Goal: Task Accomplishment & Management: Manage account settings

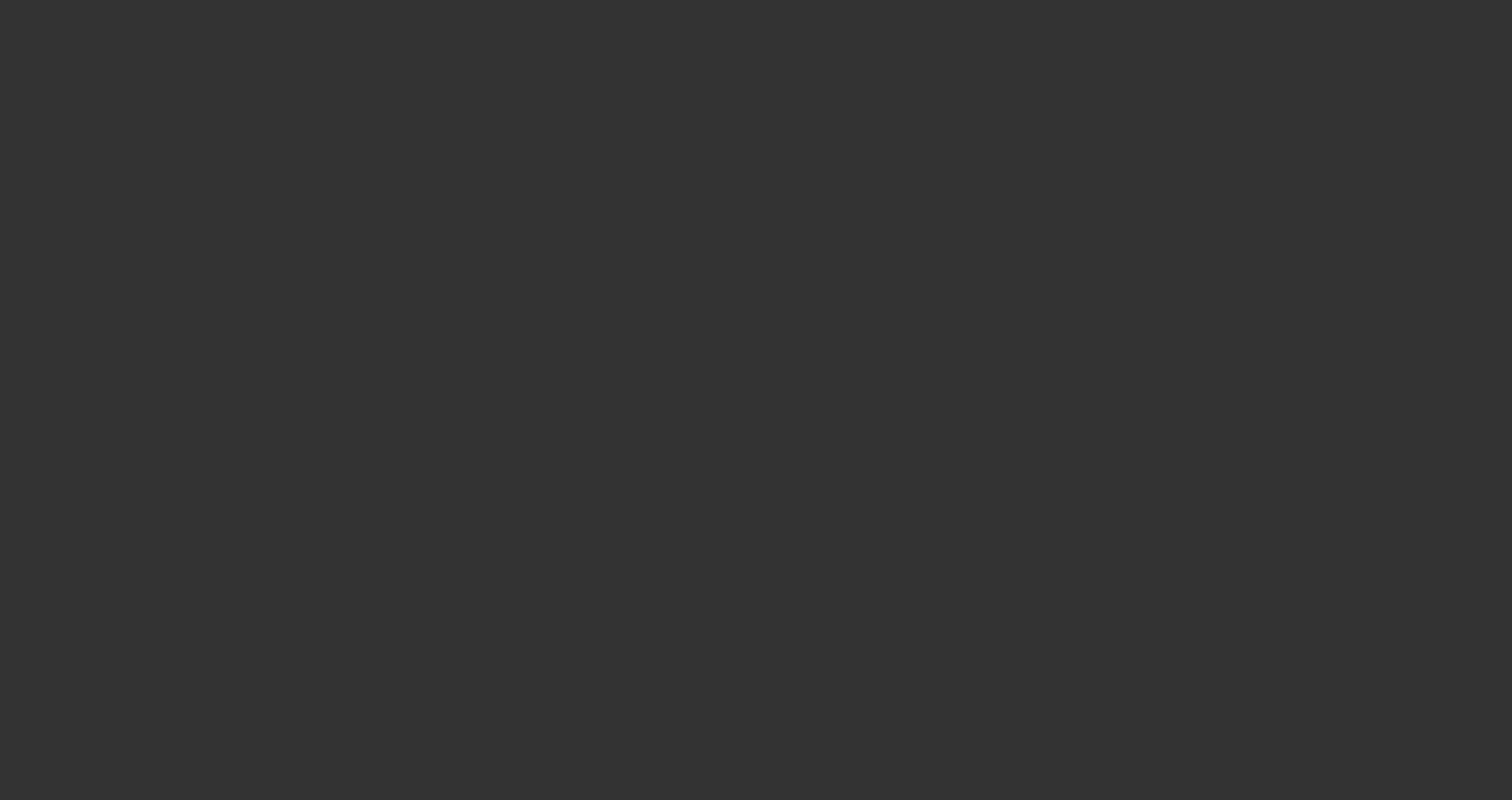
select select "3"
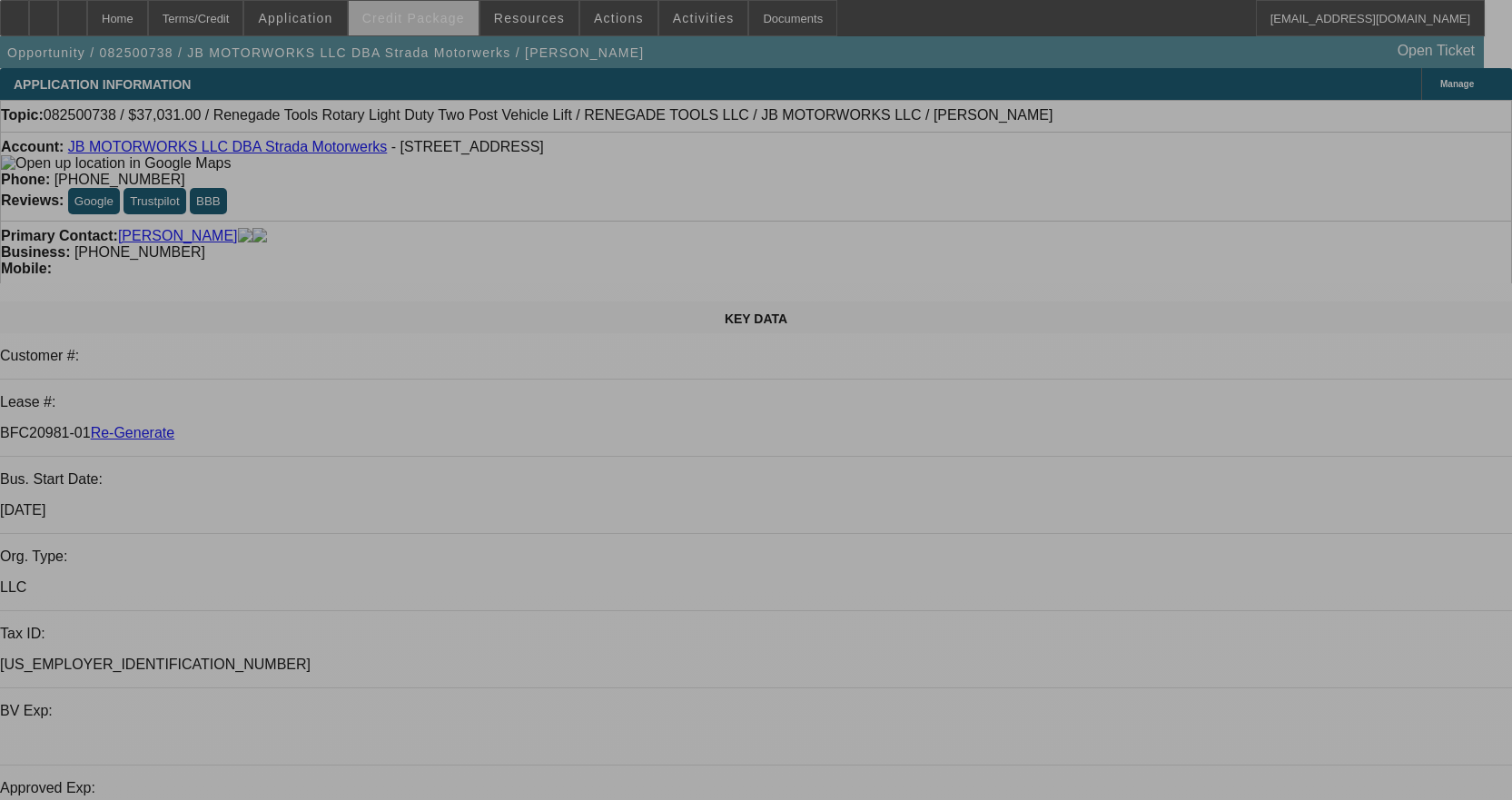
select select "0"
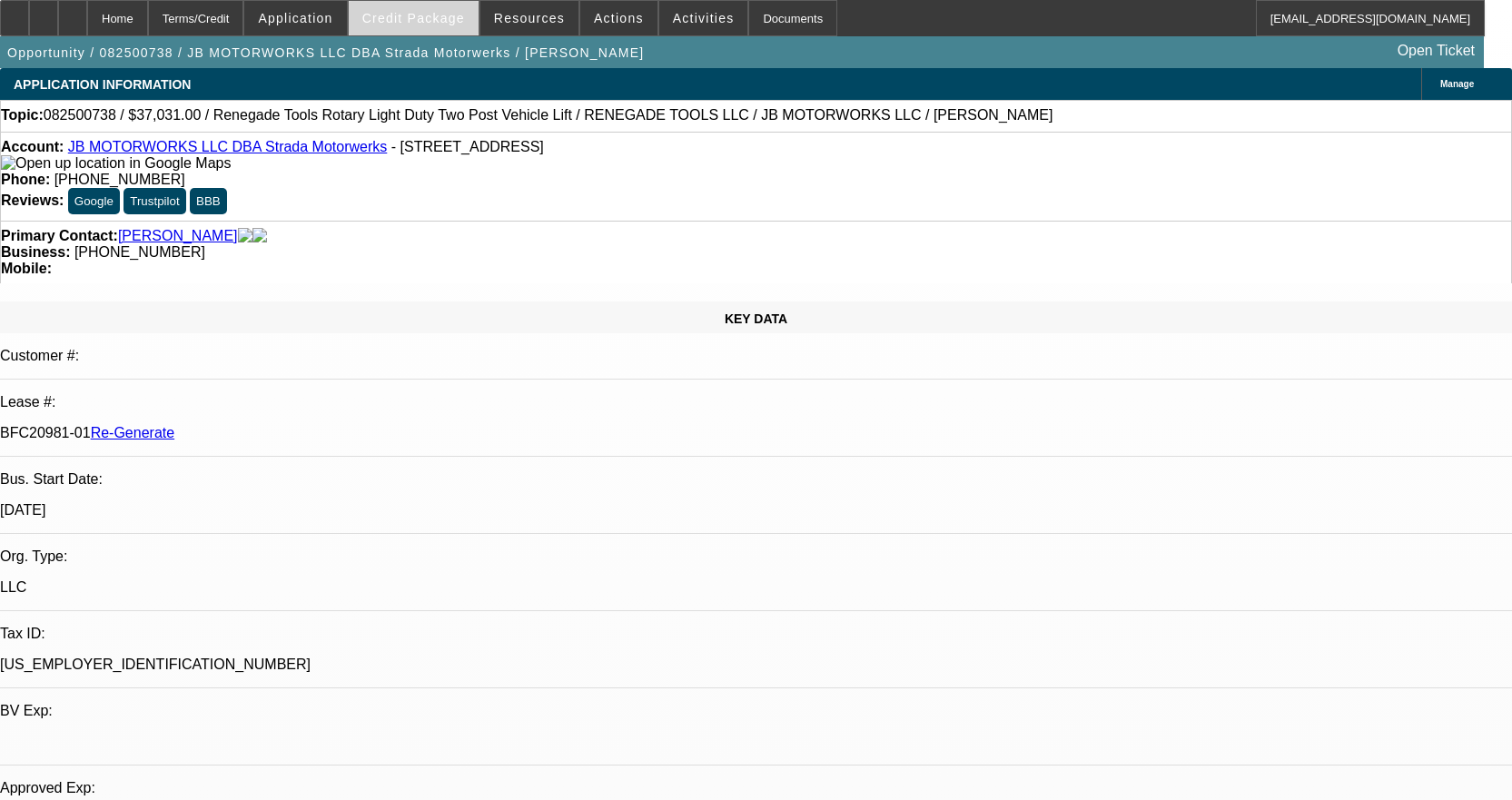
select select "3"
select select "0.1"
select select "4"
click at [267, 154] on link "JB MOTORWORKS LLC DBA Strada Motorwerks" at bounding box center [227, 147] width 319 height 15
click at [72, 12] on icon at bounding box center [72, 12] width 0 height 0
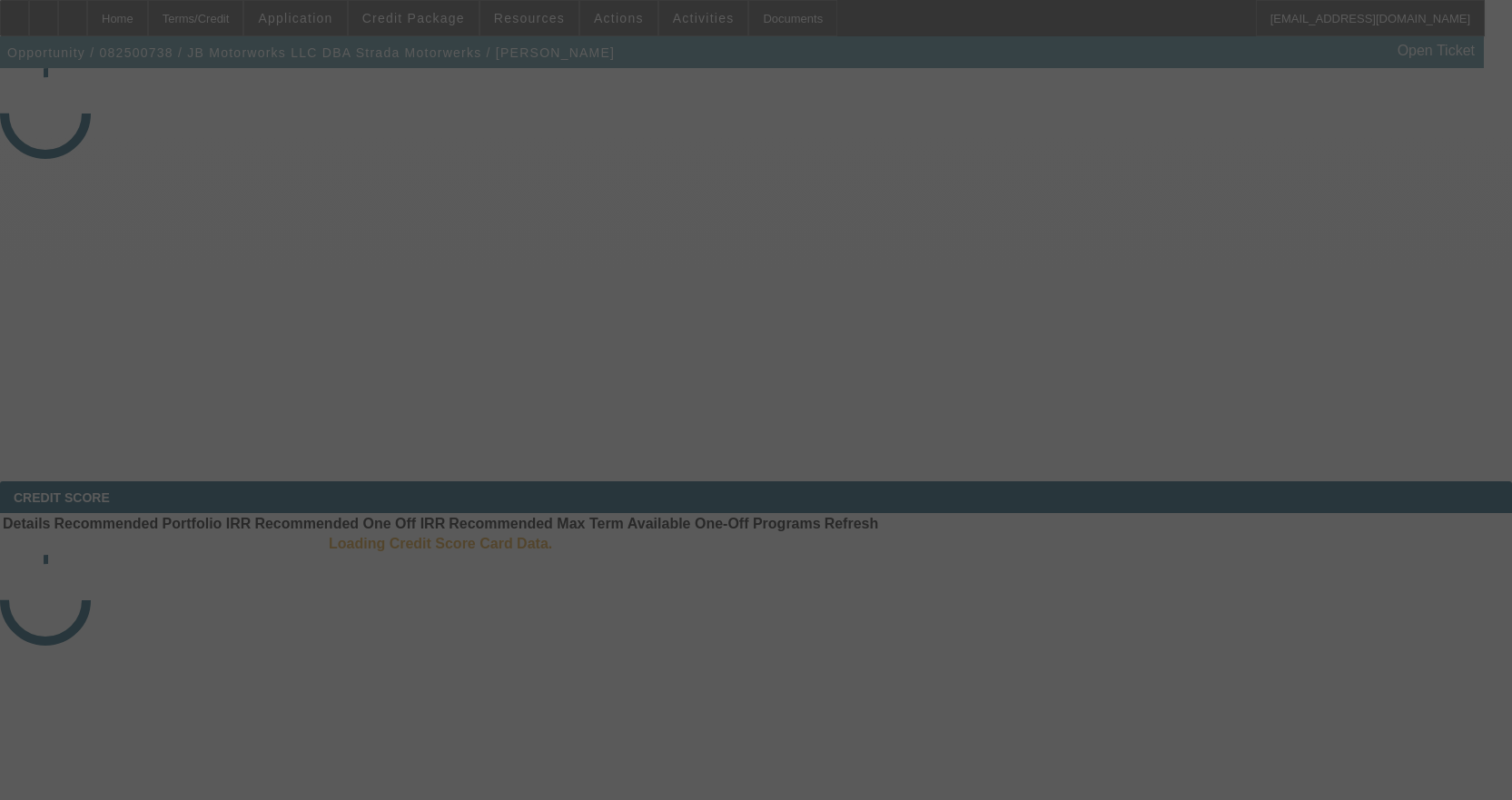
select select "3"
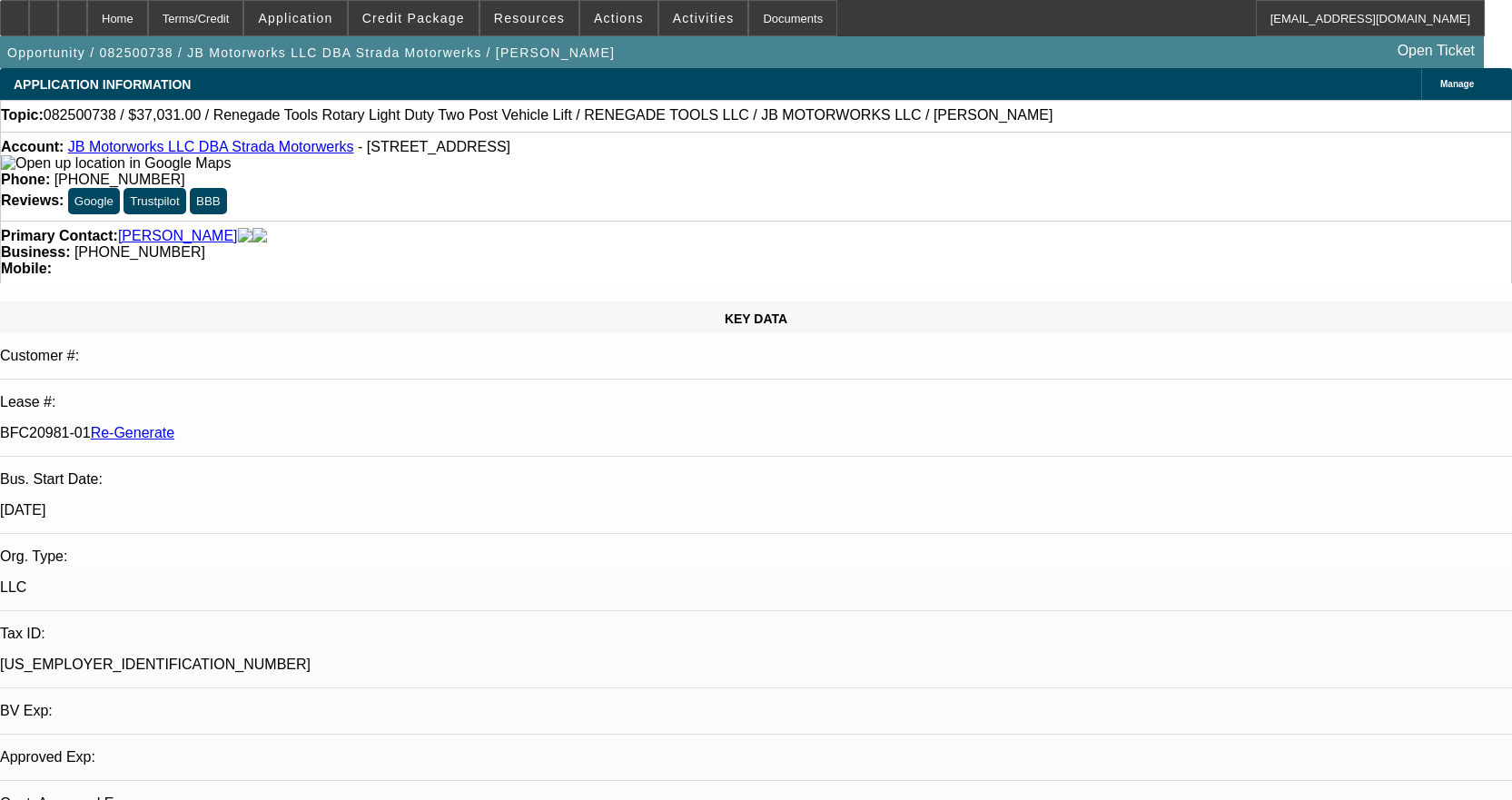
select select "0"
select select "3"
select select "0.1"
select select "4"
click at [756, 18] on div "Documents" at bounding box center [793, 18] width 89 height 37
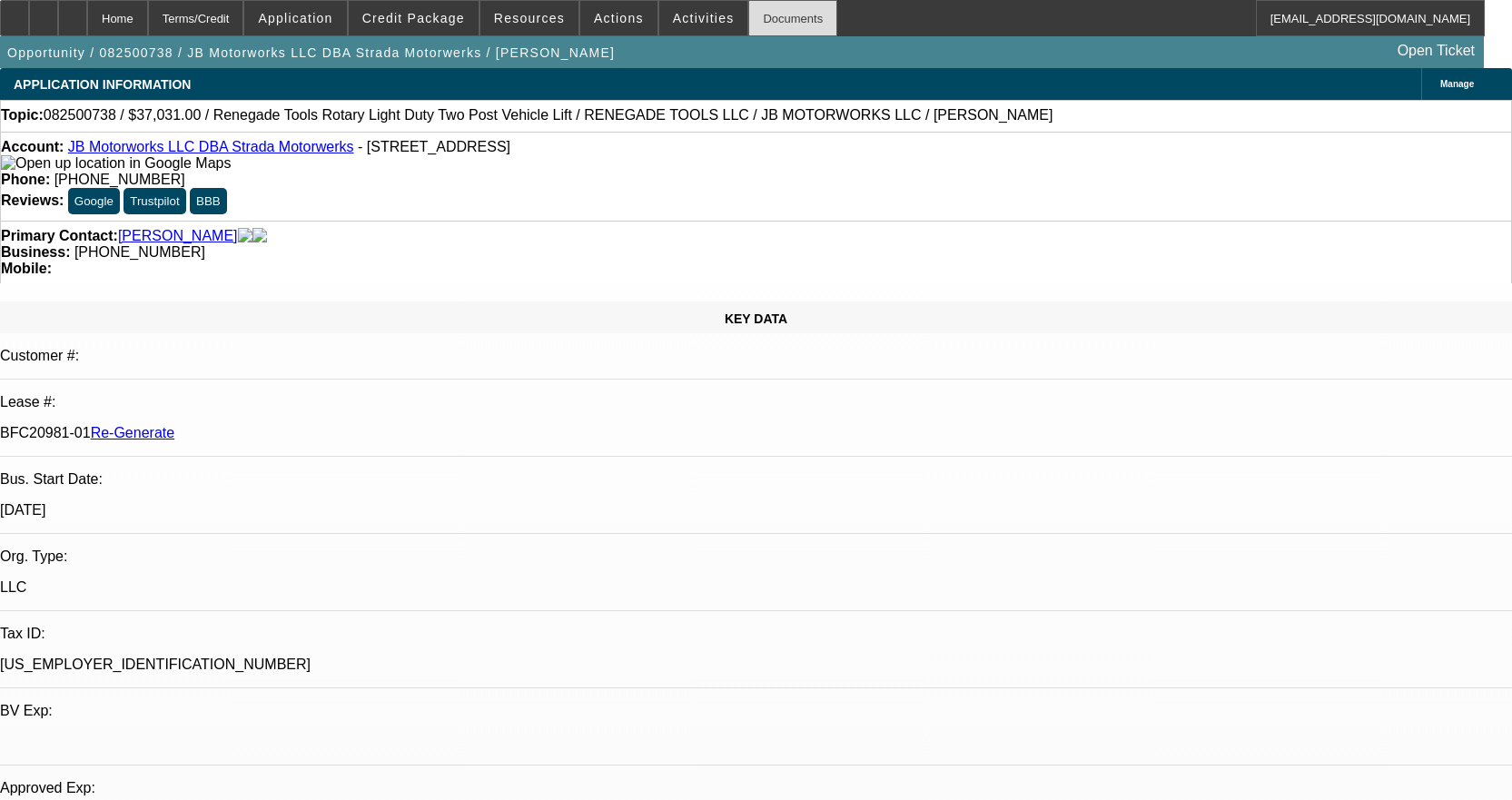
click at [760, 26] on div "Documents" at bounding box center [793, 18] width 89 height 37
click at [673, 23] on span "Activities" at bounding box center [704, 18] width 62 height 14
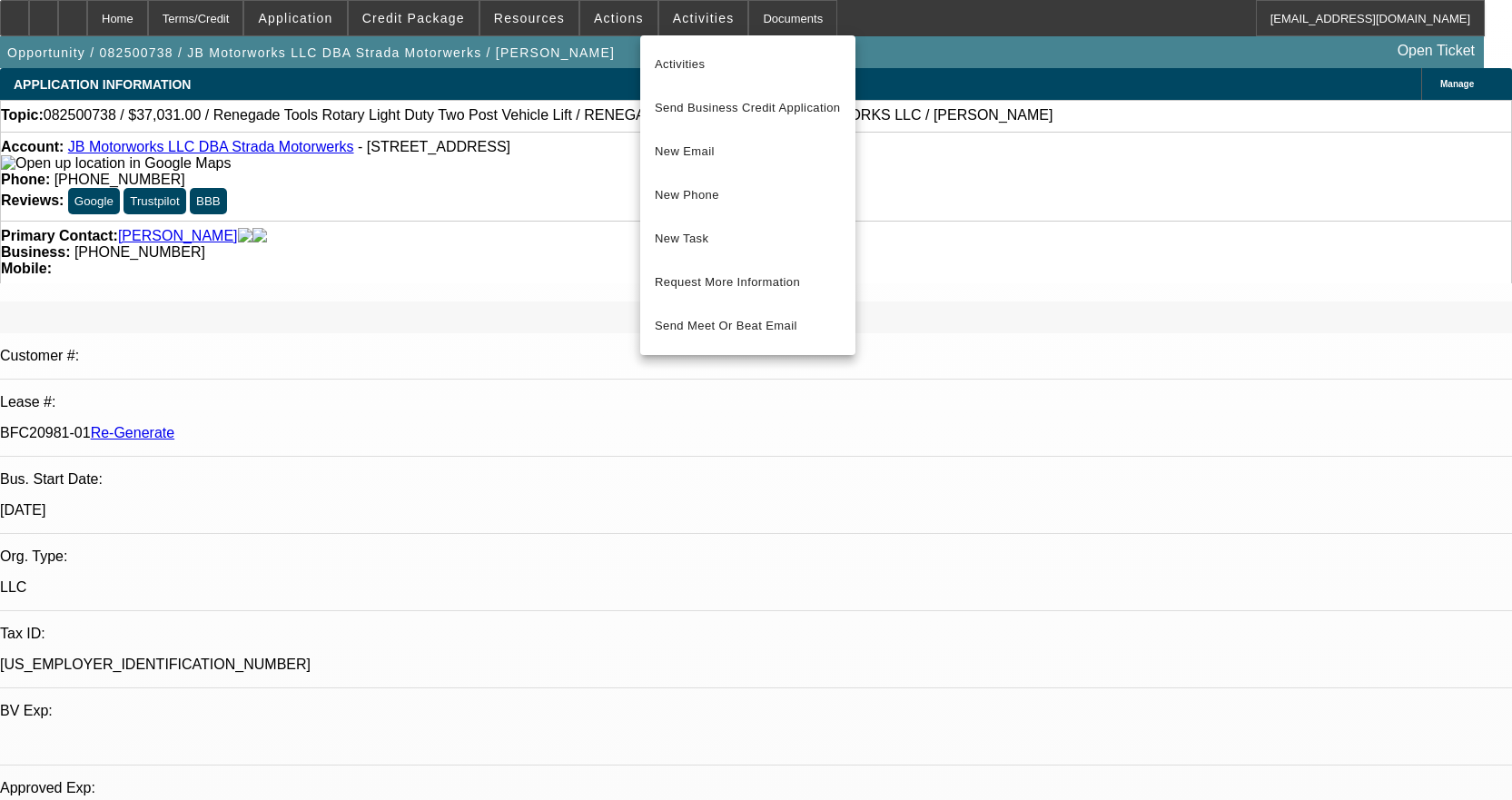
click at [769, 16] on div at bounding box center [756, 400] width 1512 height 800
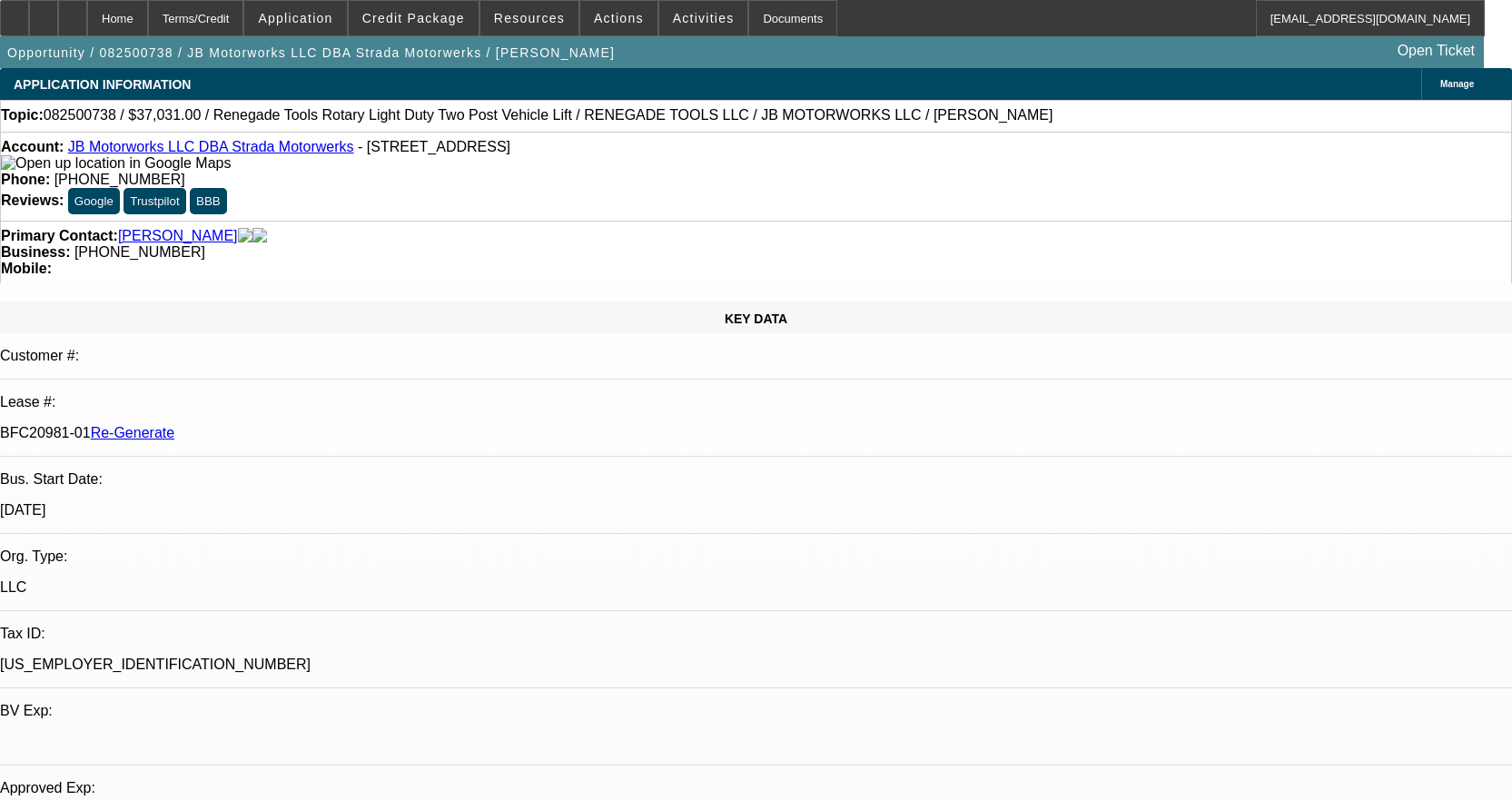
click at [769, 16] on div "Documents" at bounding box center [793, 18] width 89 height 37
click at [671, 29] on span at bounding box center [703, 18] width 89 height 43
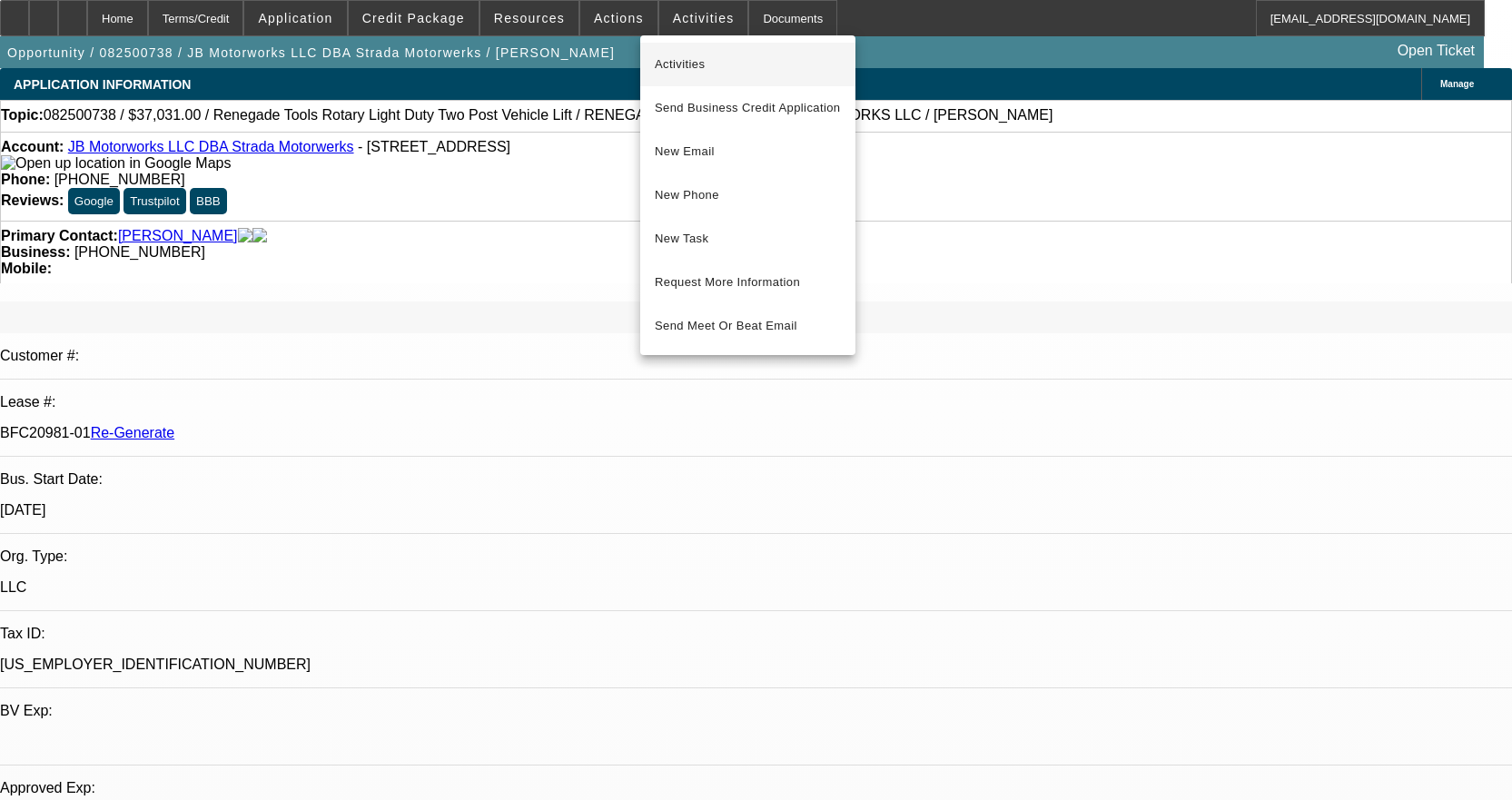
click at [678, 57] on span "Activities" at bounding box center [748, 64] width 186 height 22
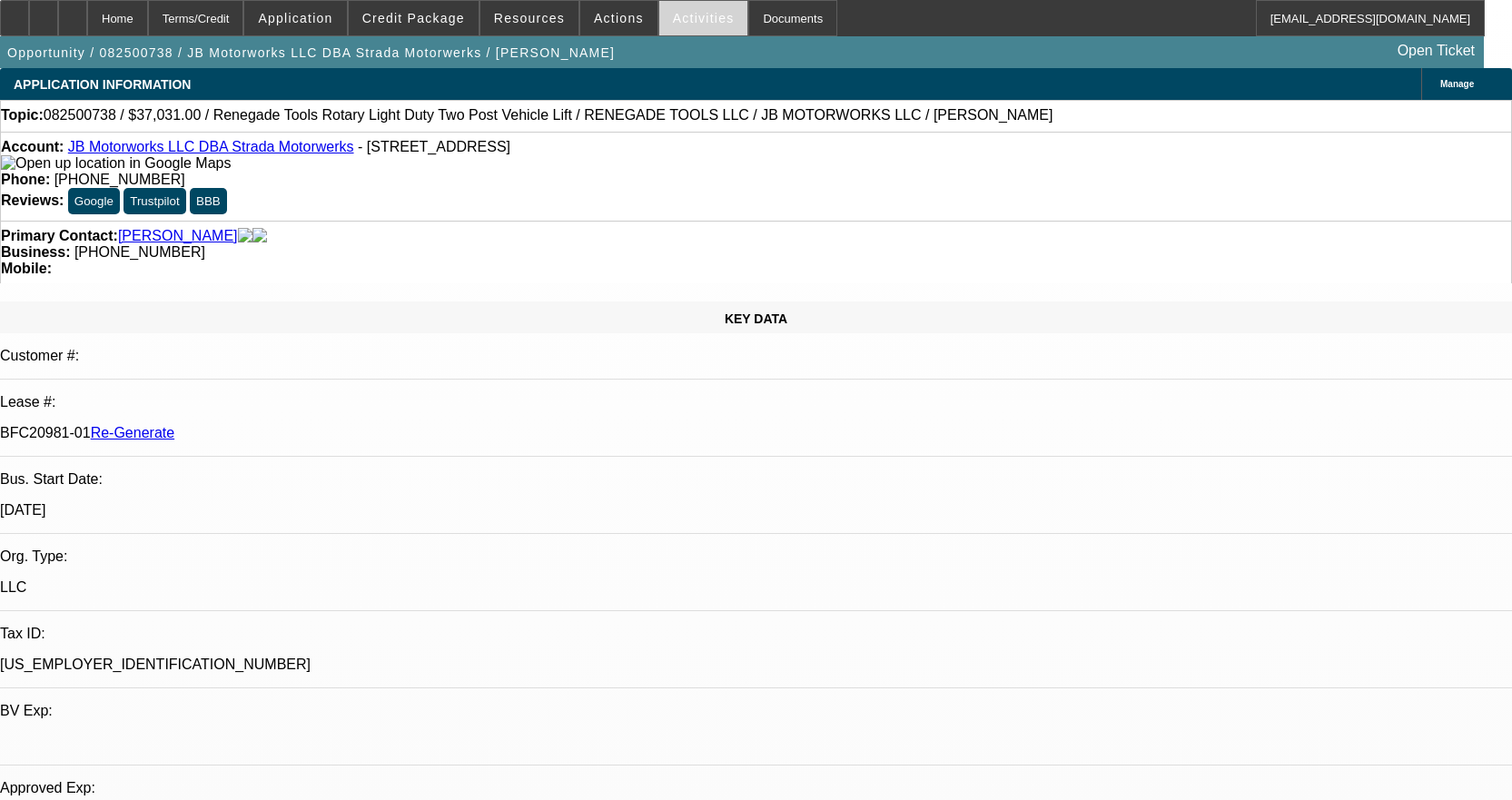
click at [687, 8] on span at bounding box center [703, 18] width 89 height 43
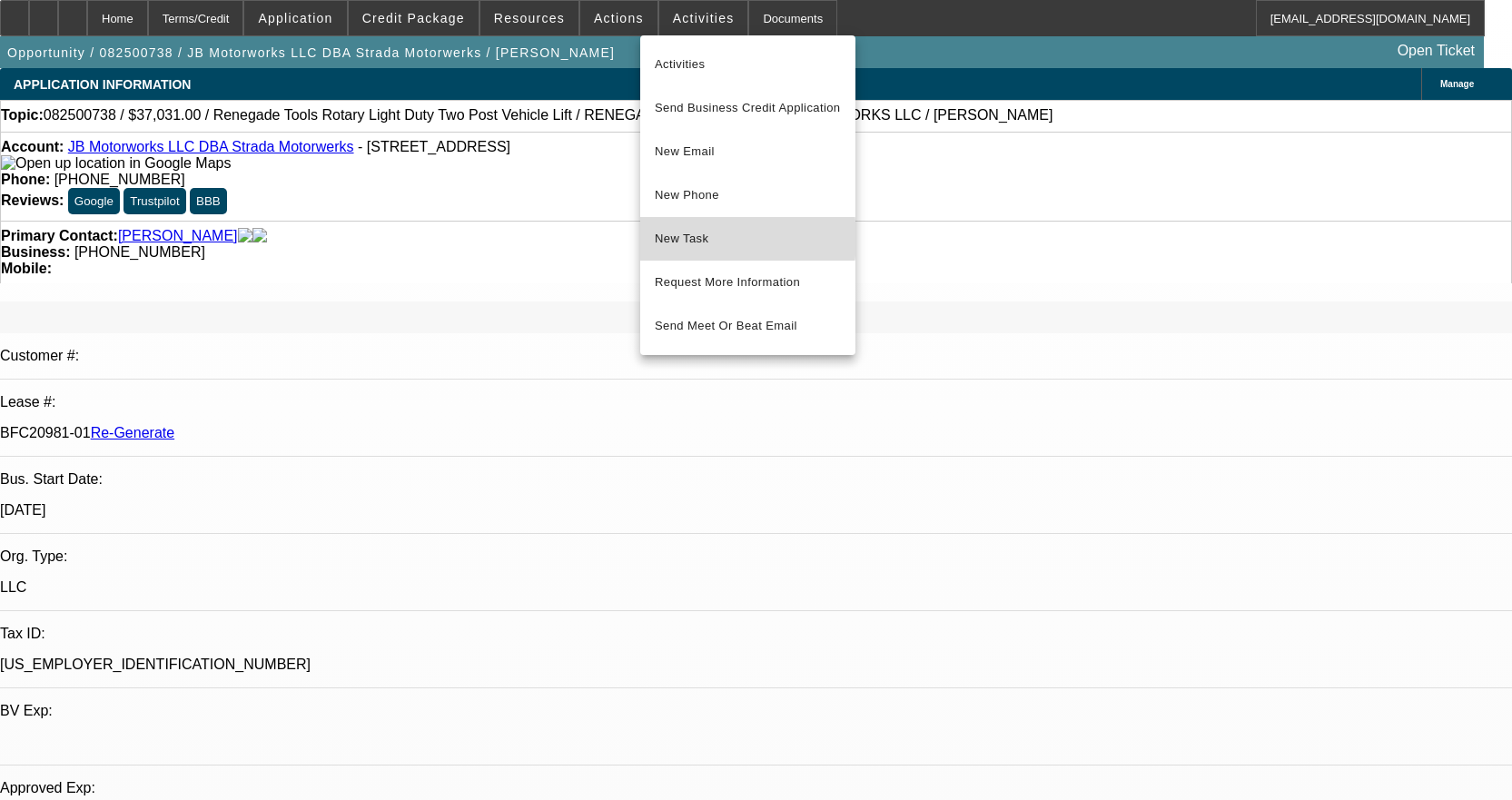
click at [684, 238] on span "New Task" at bounding box center [748, 238] width 186 height 22
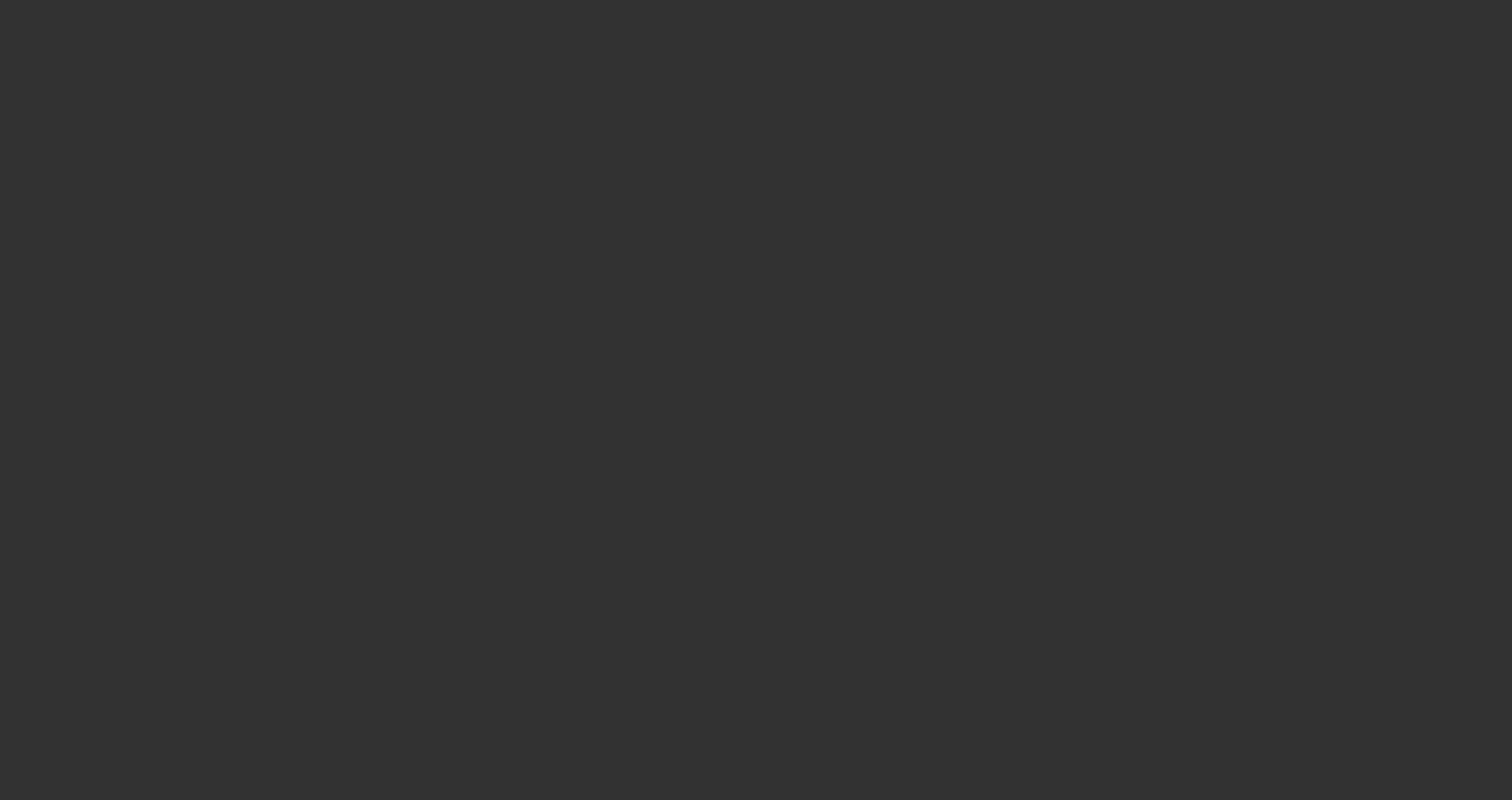
select select "3"
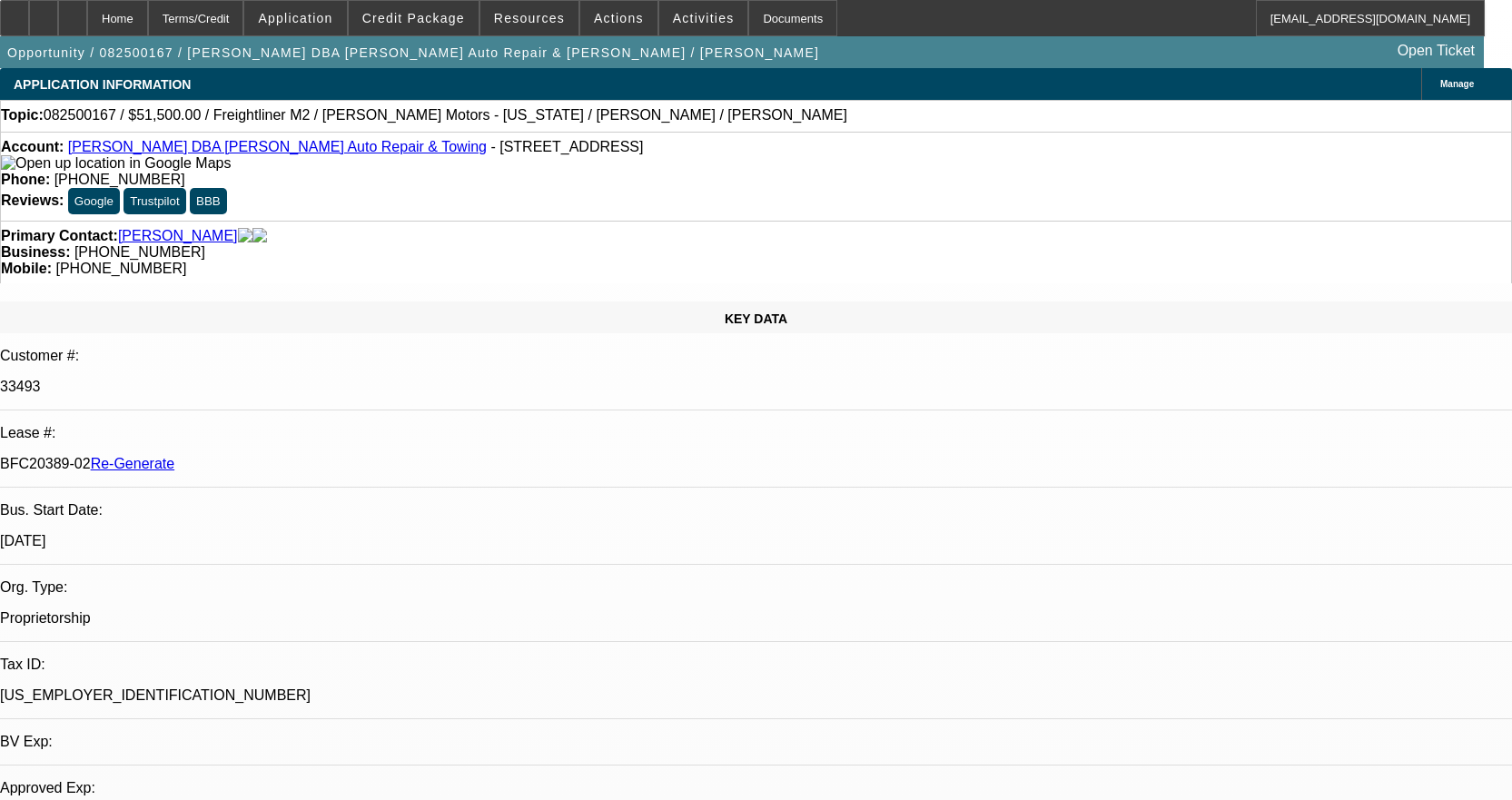
select select "0"
select select "2"
select select "0"
select select "6"
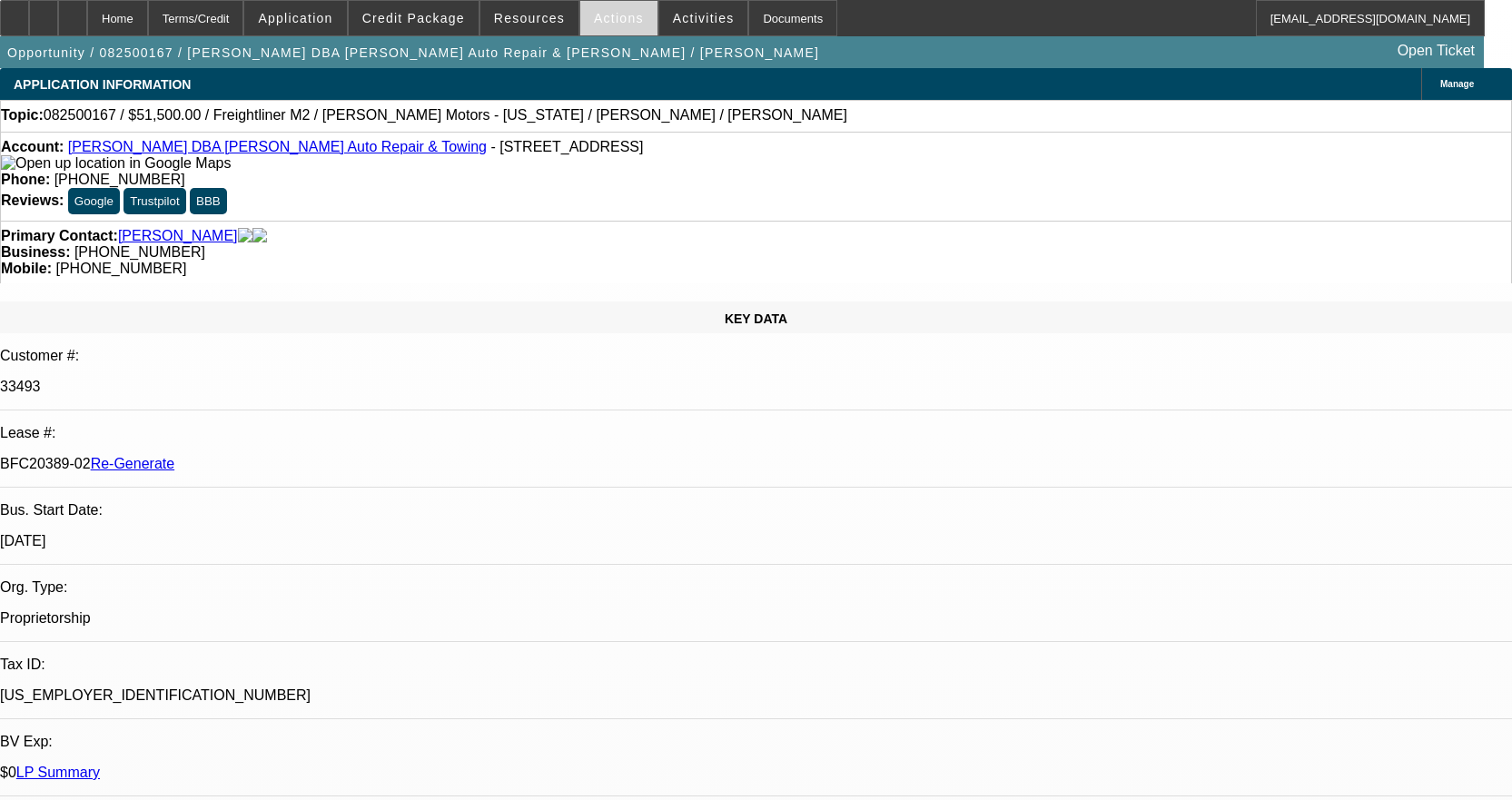
click at [613, 24] on span "Actions" at bounding box center [619, 18] width 50 height 14
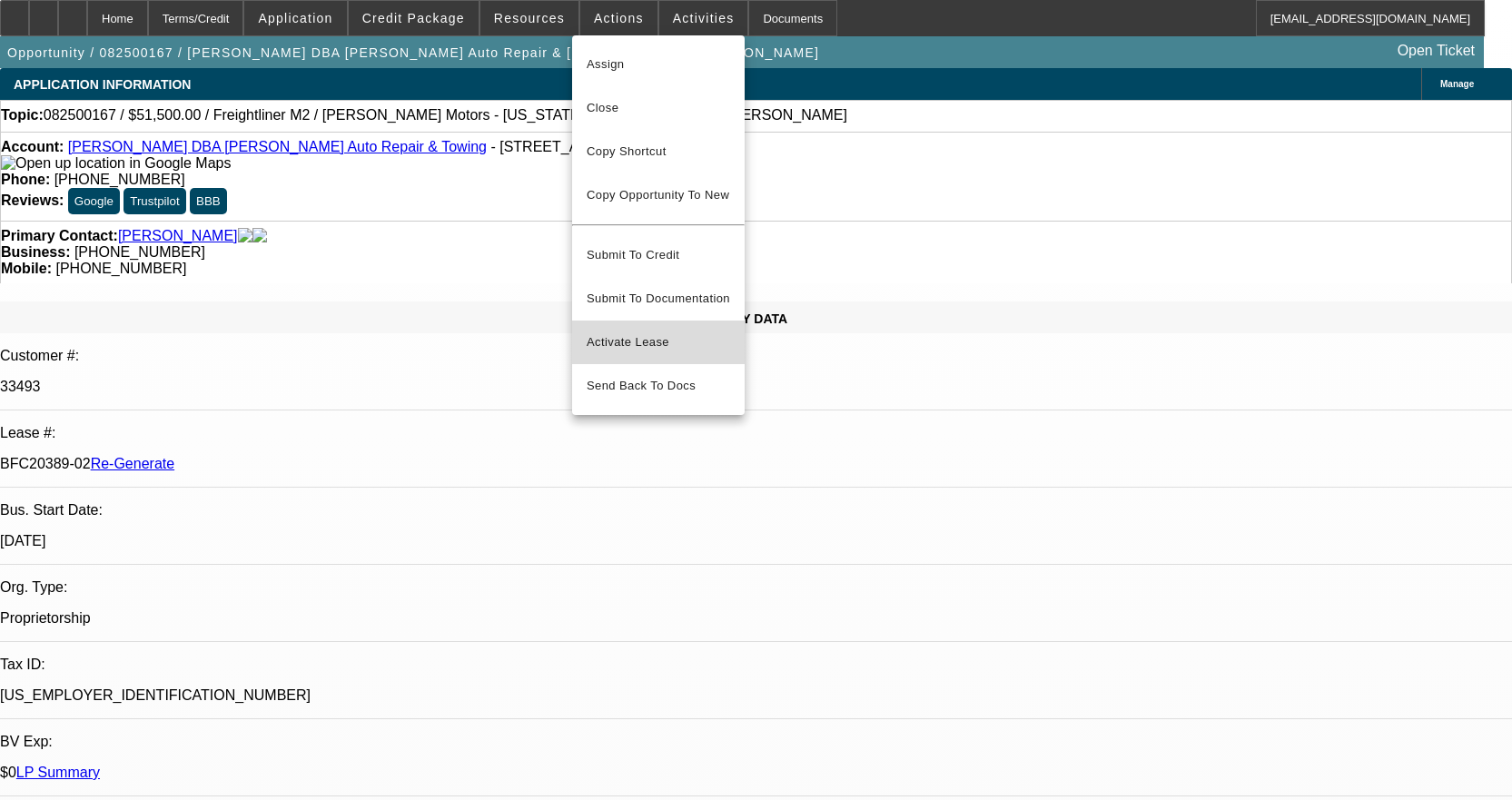
click at [650, 331] on span "Activate Lease" at bounding box center [658, 342] width 143 height 22
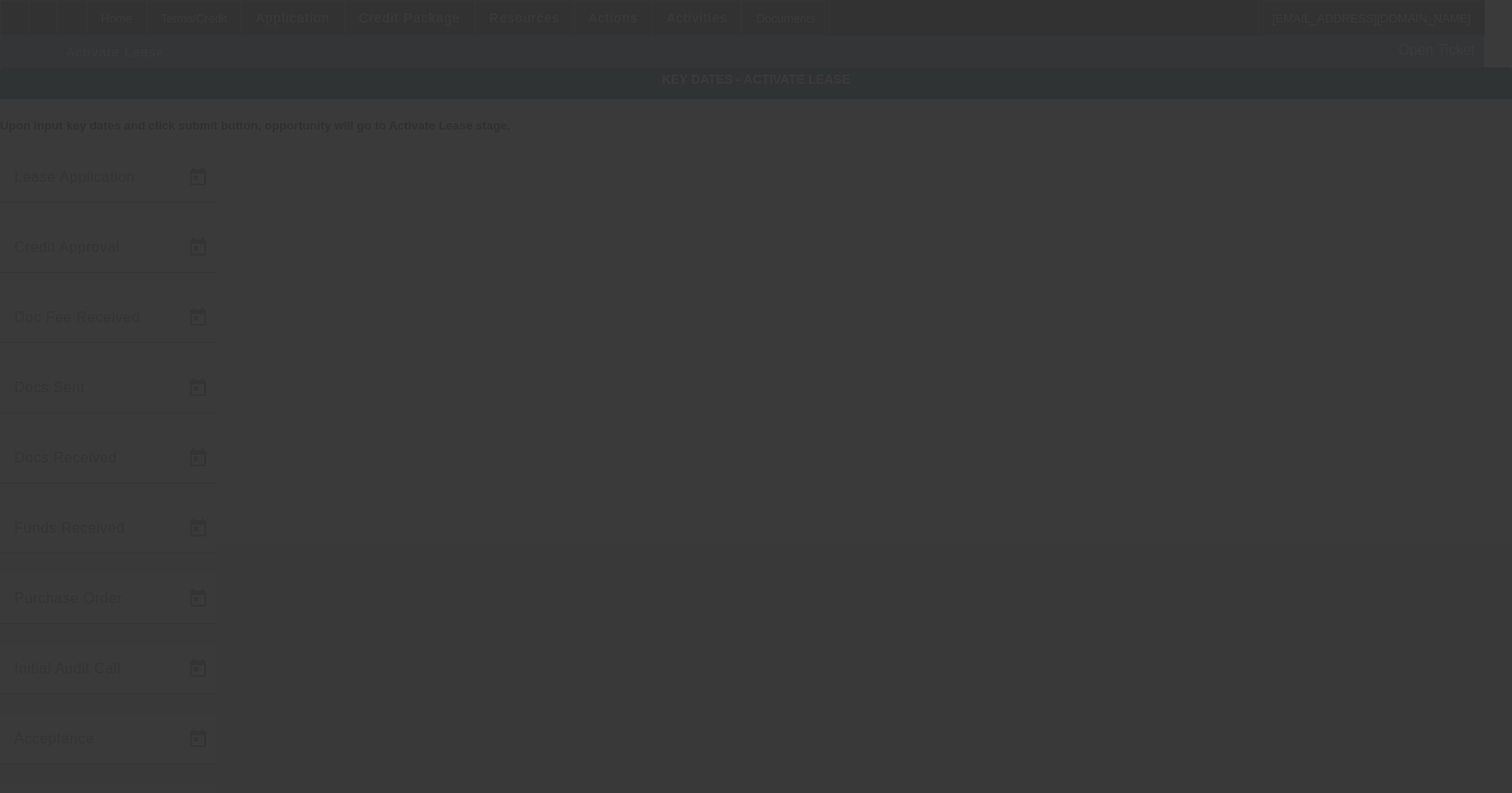
type input "[DATE]"
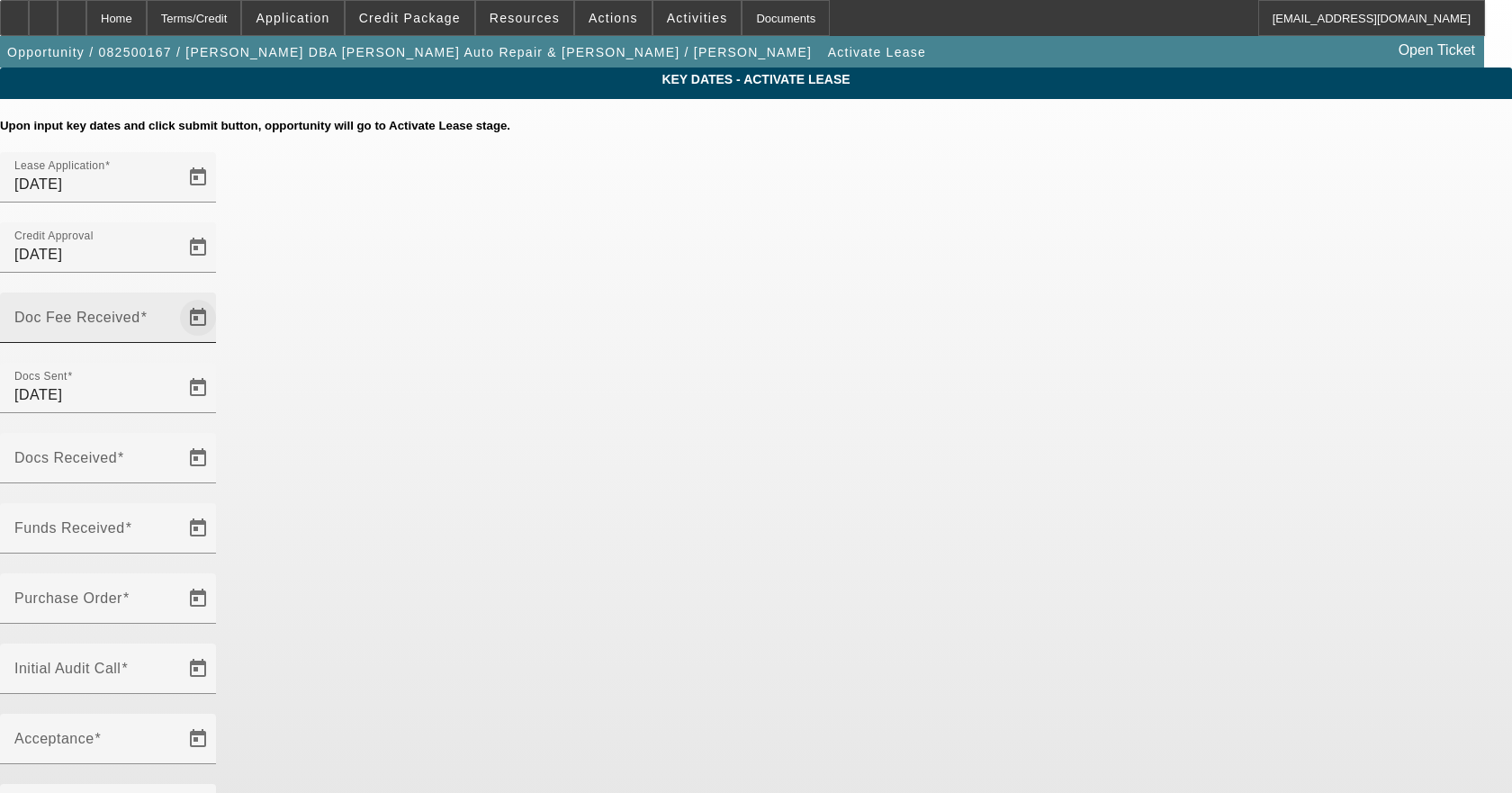
click at [219, 296] on span "Open calendar" at bounding box center [198, 317] width 43 height 43
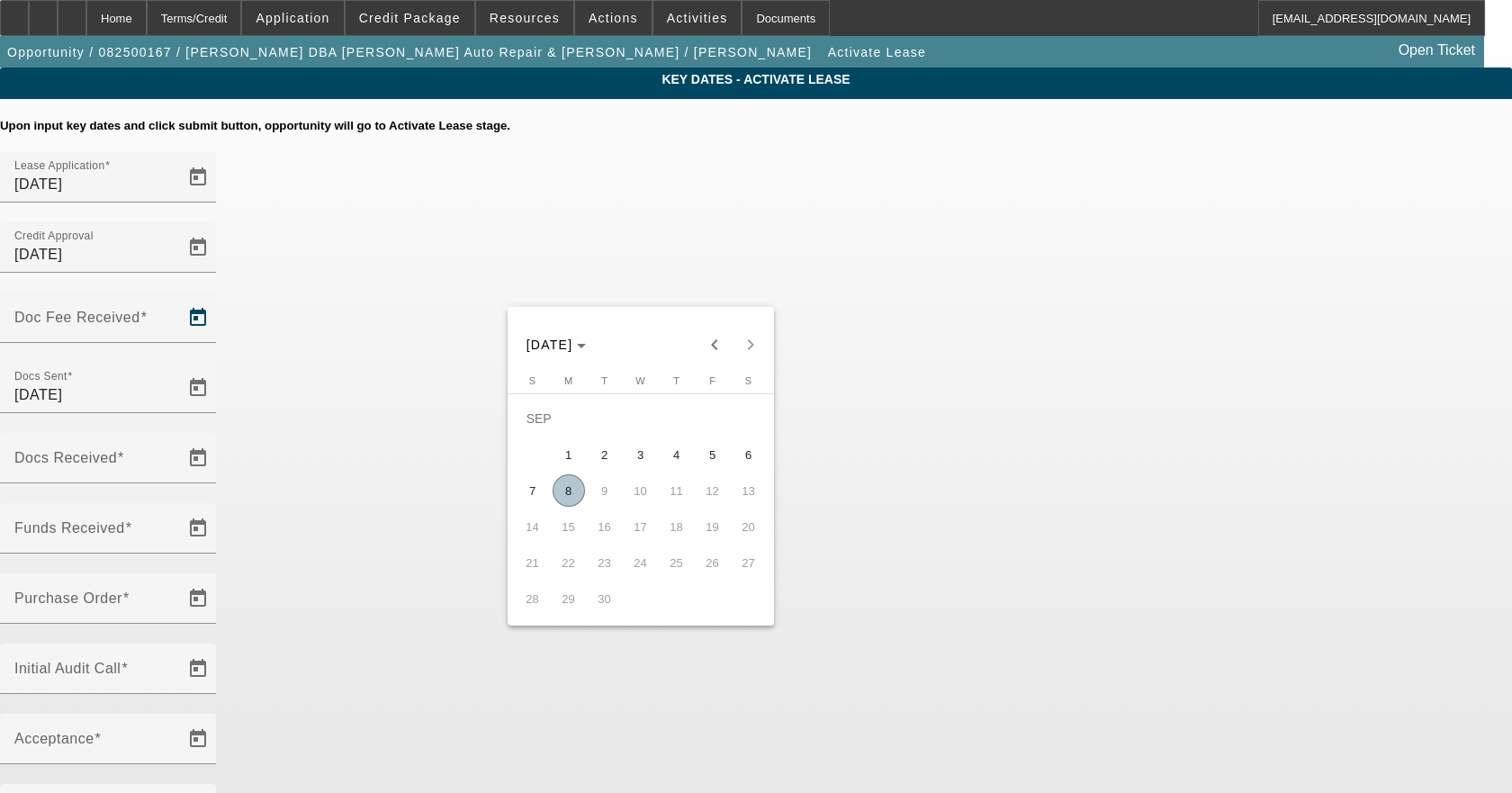
click at [564, 493] on span "8" at bounding box center [568, 490] width 33 height 33
type input "[DATE]"
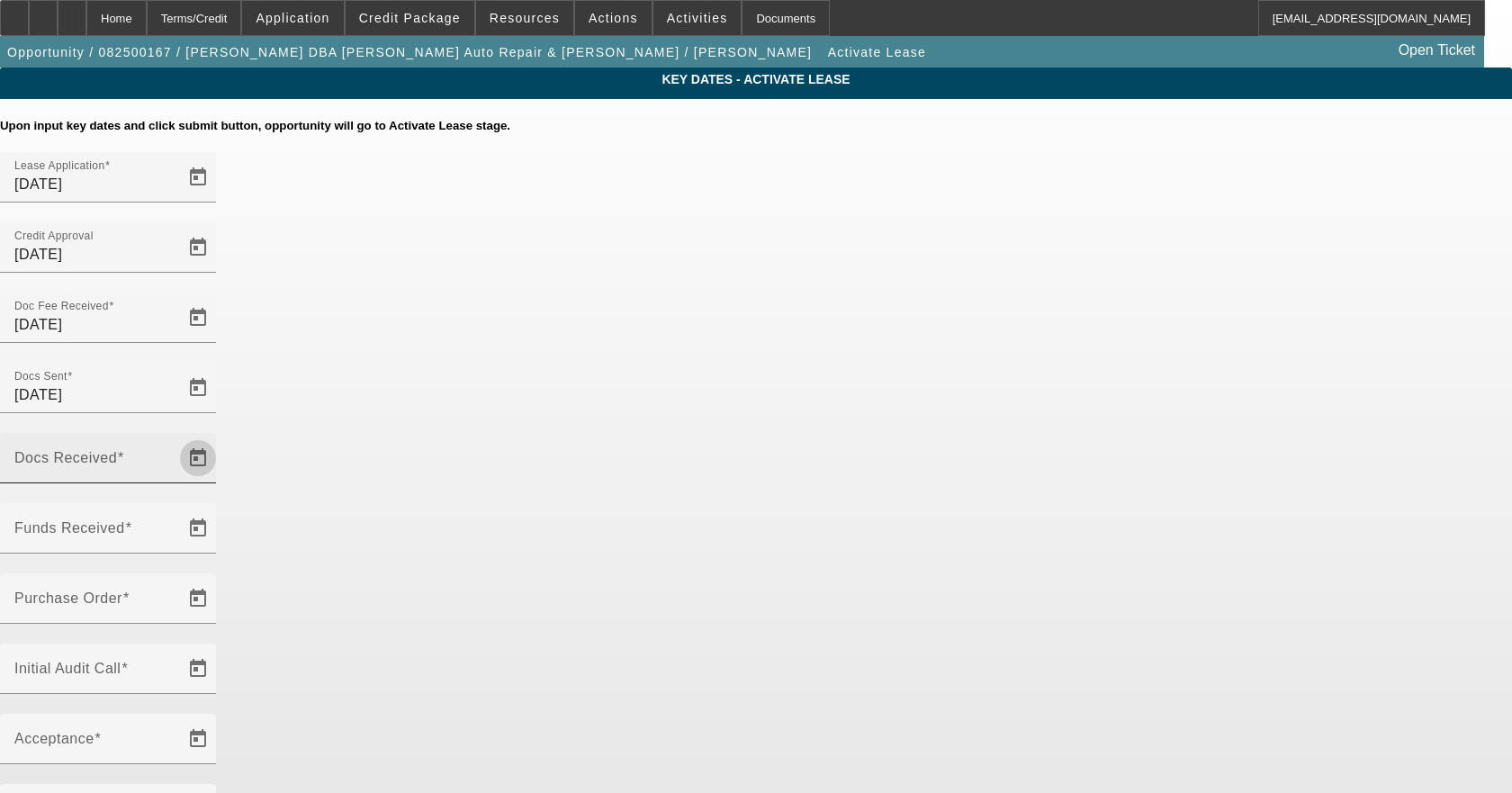
click at [219, 437] on span "Open calendar" at bounding box center [198, 458] width 43 height 43
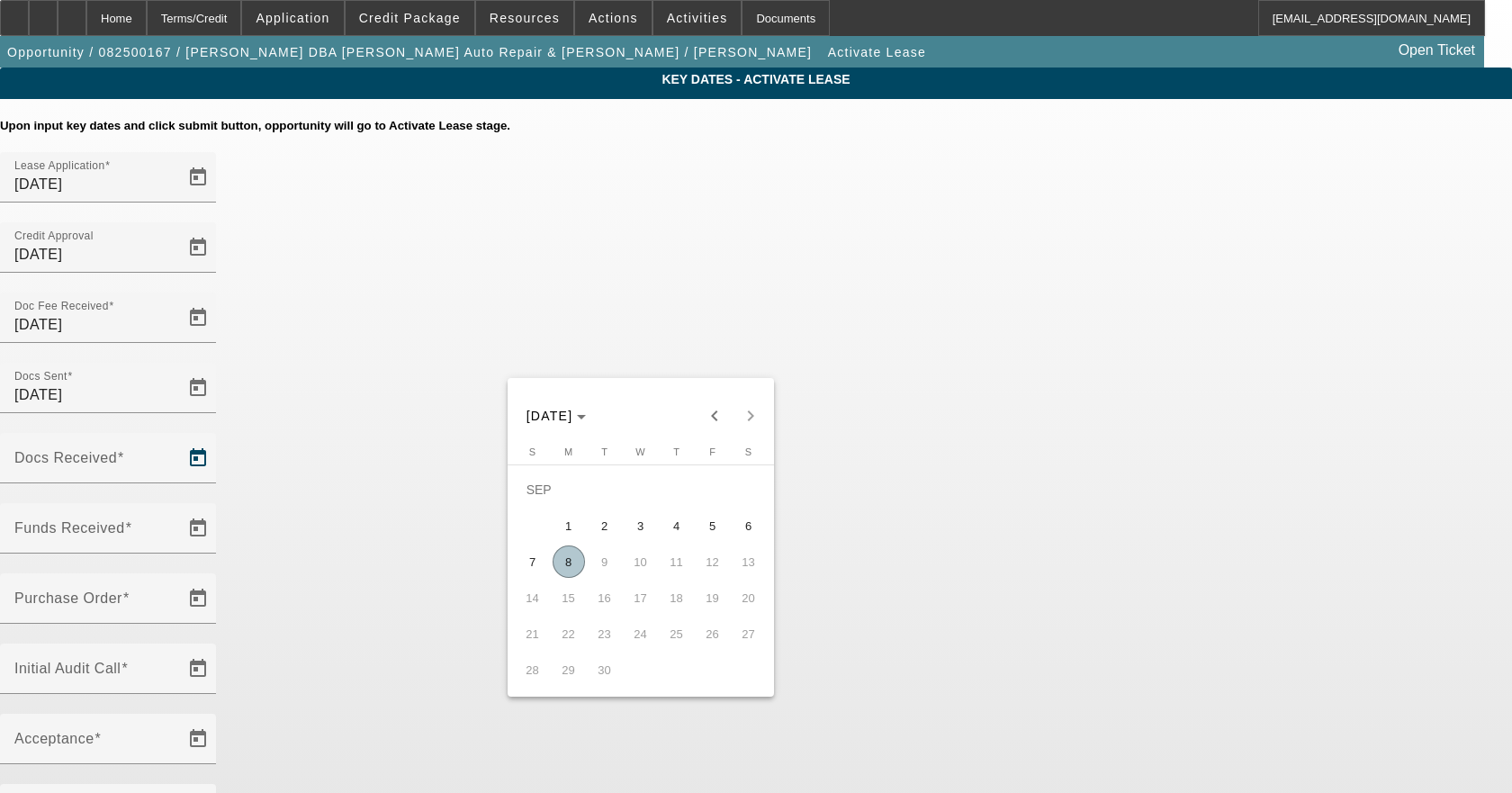
click at [570, 573] on span "8" at bounding box center [568, 561] width 33 height 33
type input "[DATE]"
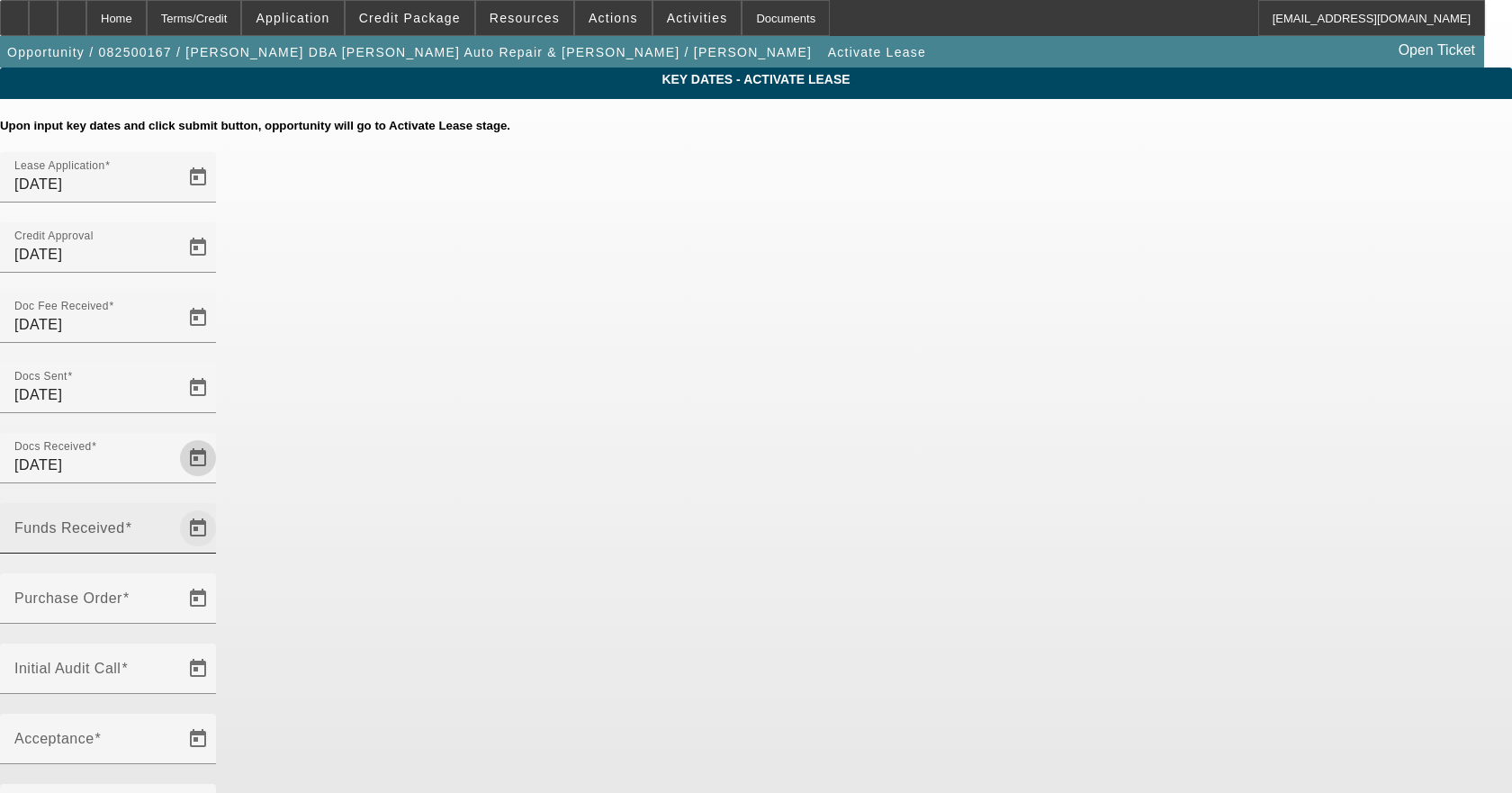
click at [219, 507] on span "Open calendar" at bounding box center [198, 528] width 43 height 43
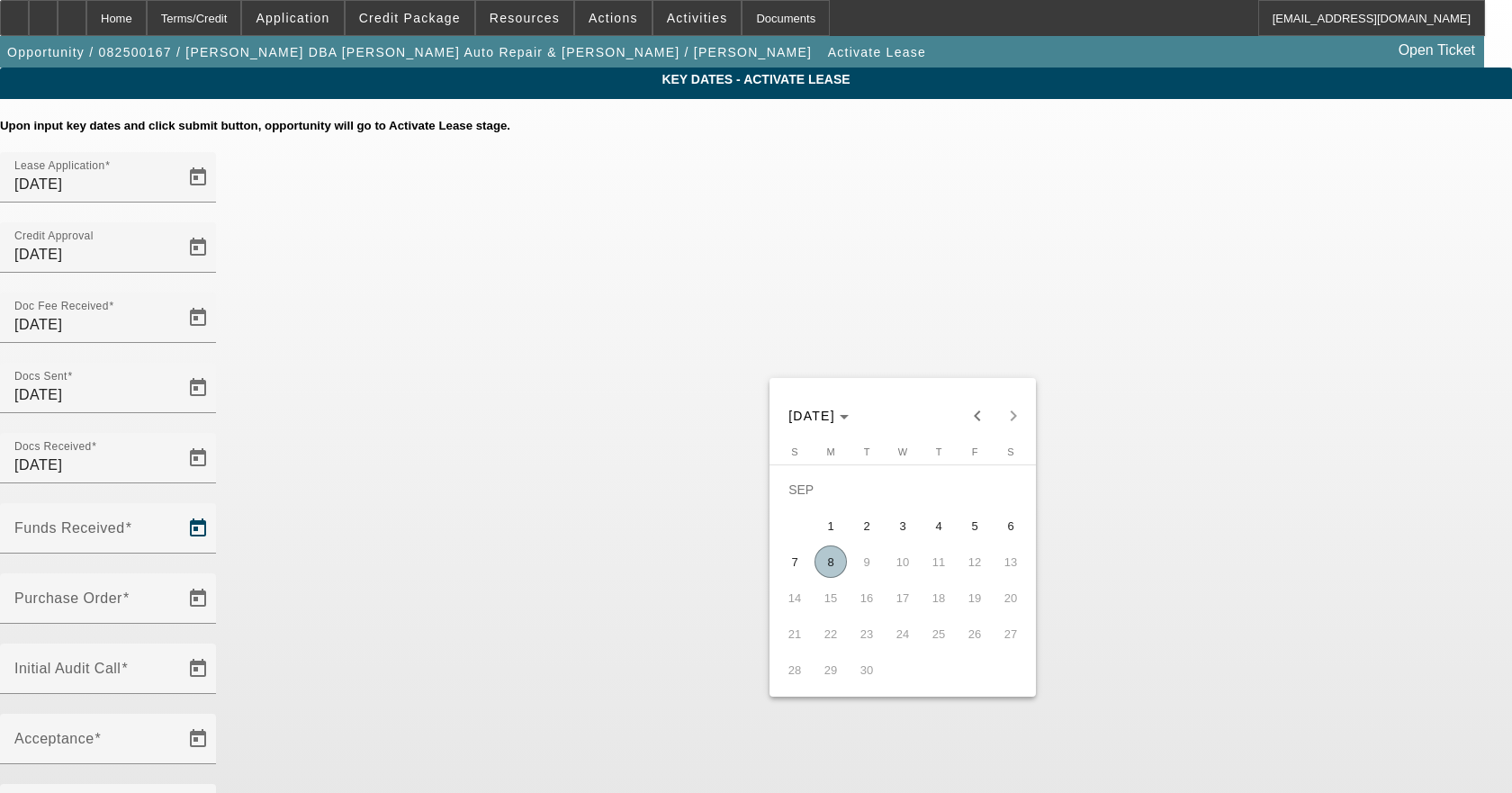
click at [823, 568] on span "8" at bounding box center [831, 561] width 33 height 33
type input "[DATE]"
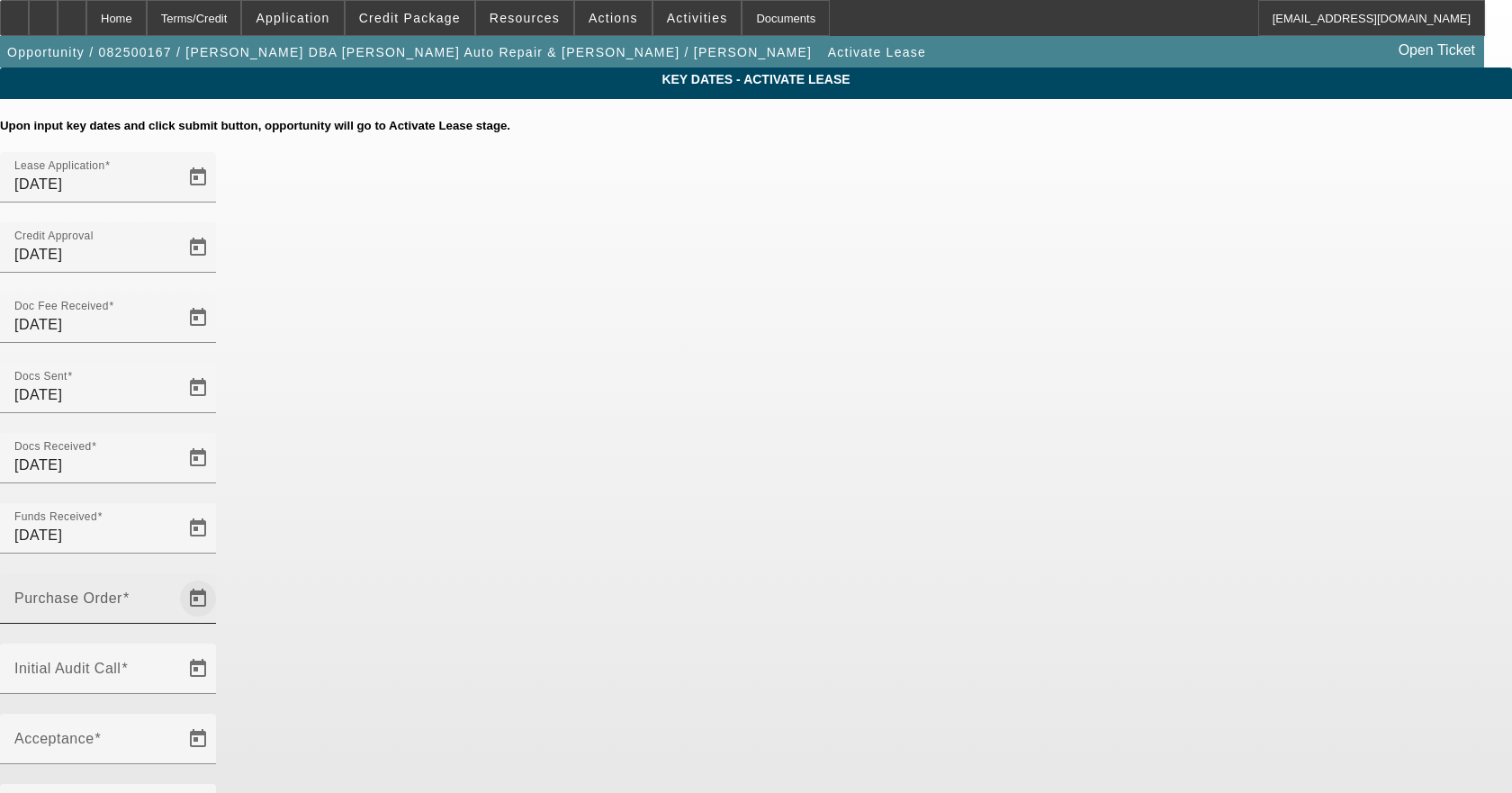
click at [219, 577] on span "Open calendar" at bounding box center [198, 598] width 43 height 43
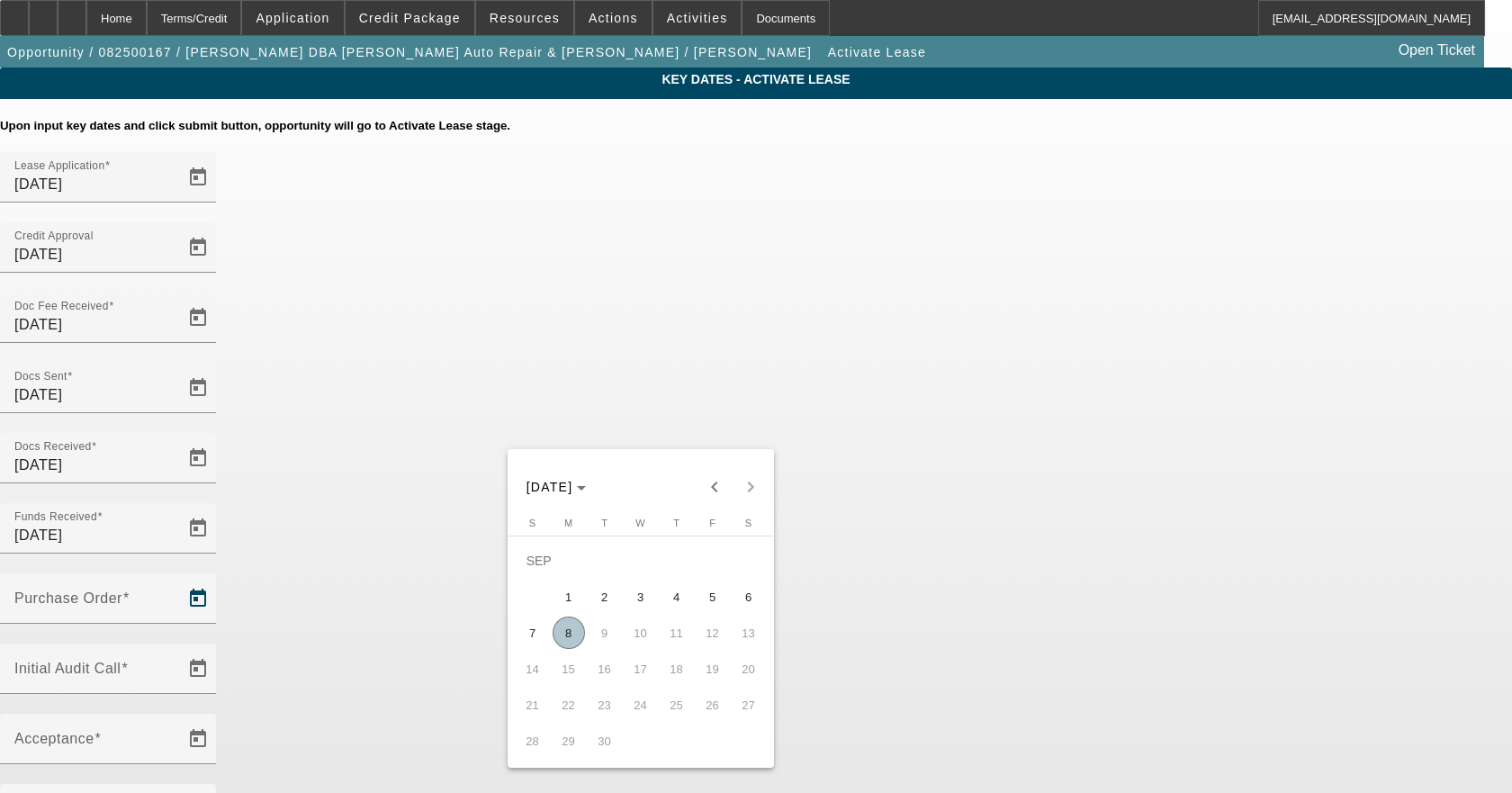
drag, startPoint x: 561, startPoint y: 642, endPoint x: 729, endPoint y: 597, distance: 173.9
click at [563, 640] on span "8" at bounding box center [568, 633] width 33 height 33
type input "[DATE]"
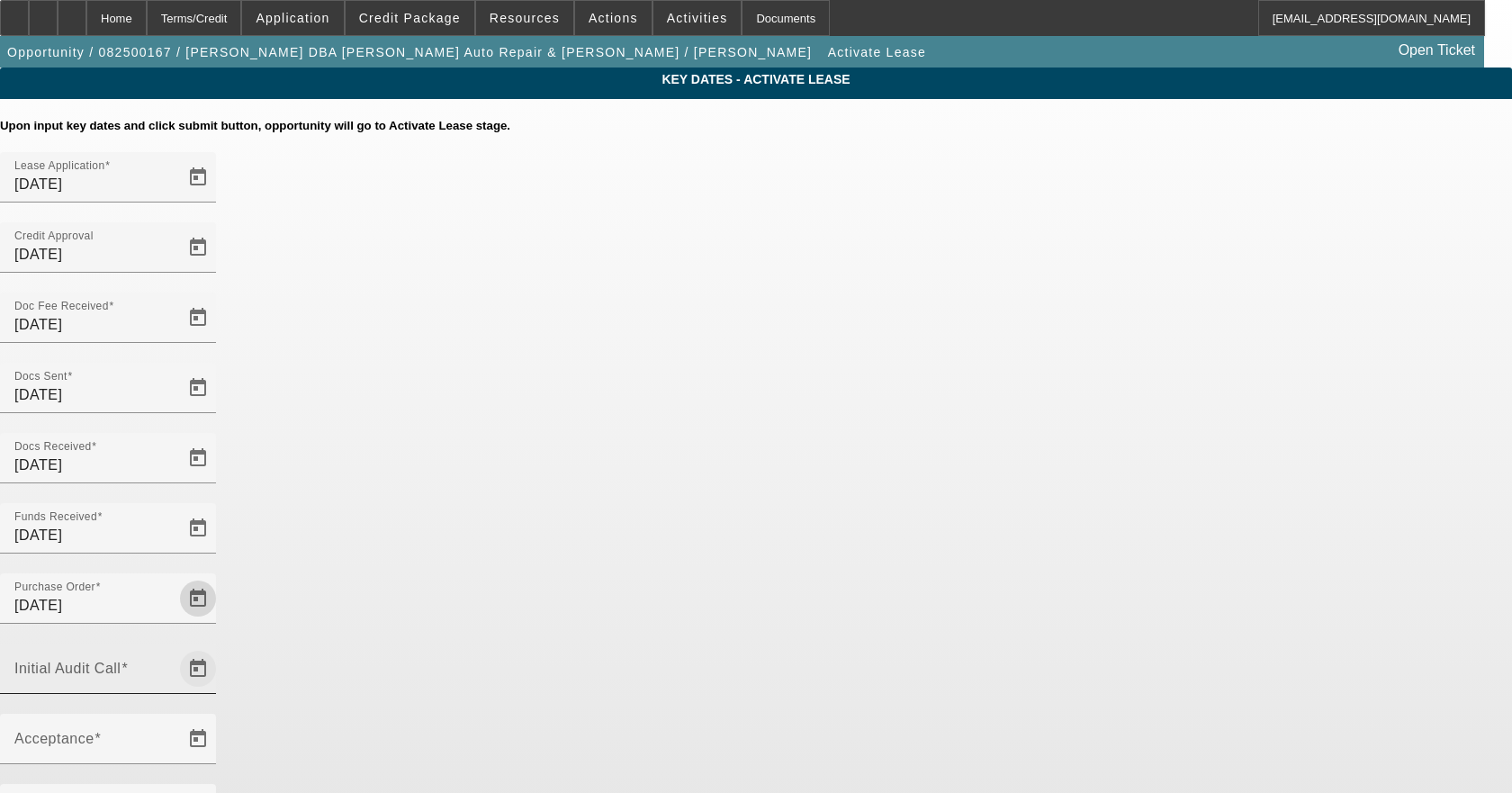
click at [219, 647] on span "Open calendar" at bounding box center [198, 668] width 43 height 43
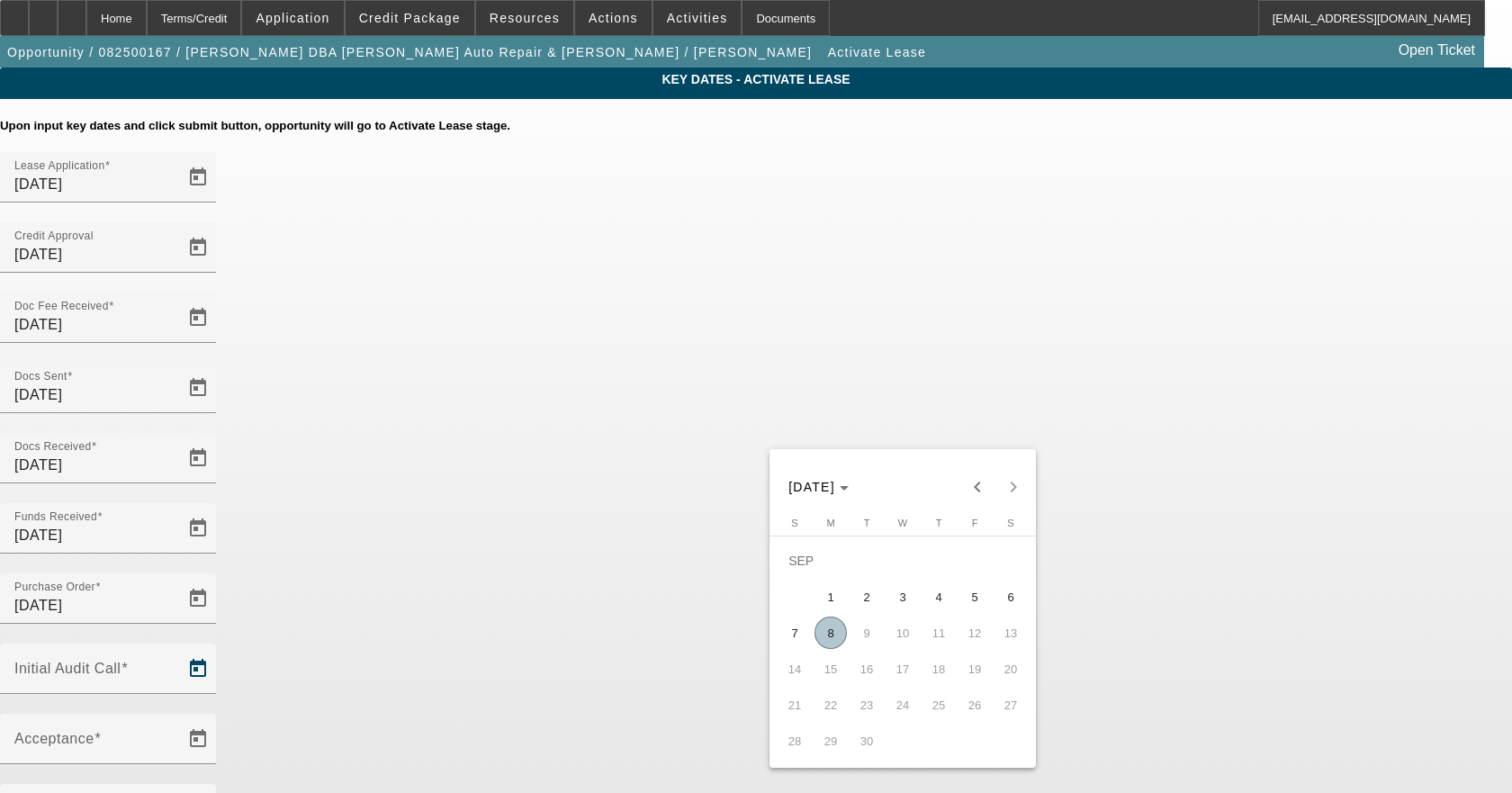
click at [829, 640] on span "8" at bounding box center [831, 633] width 33 height 33
type input "[DATE]"
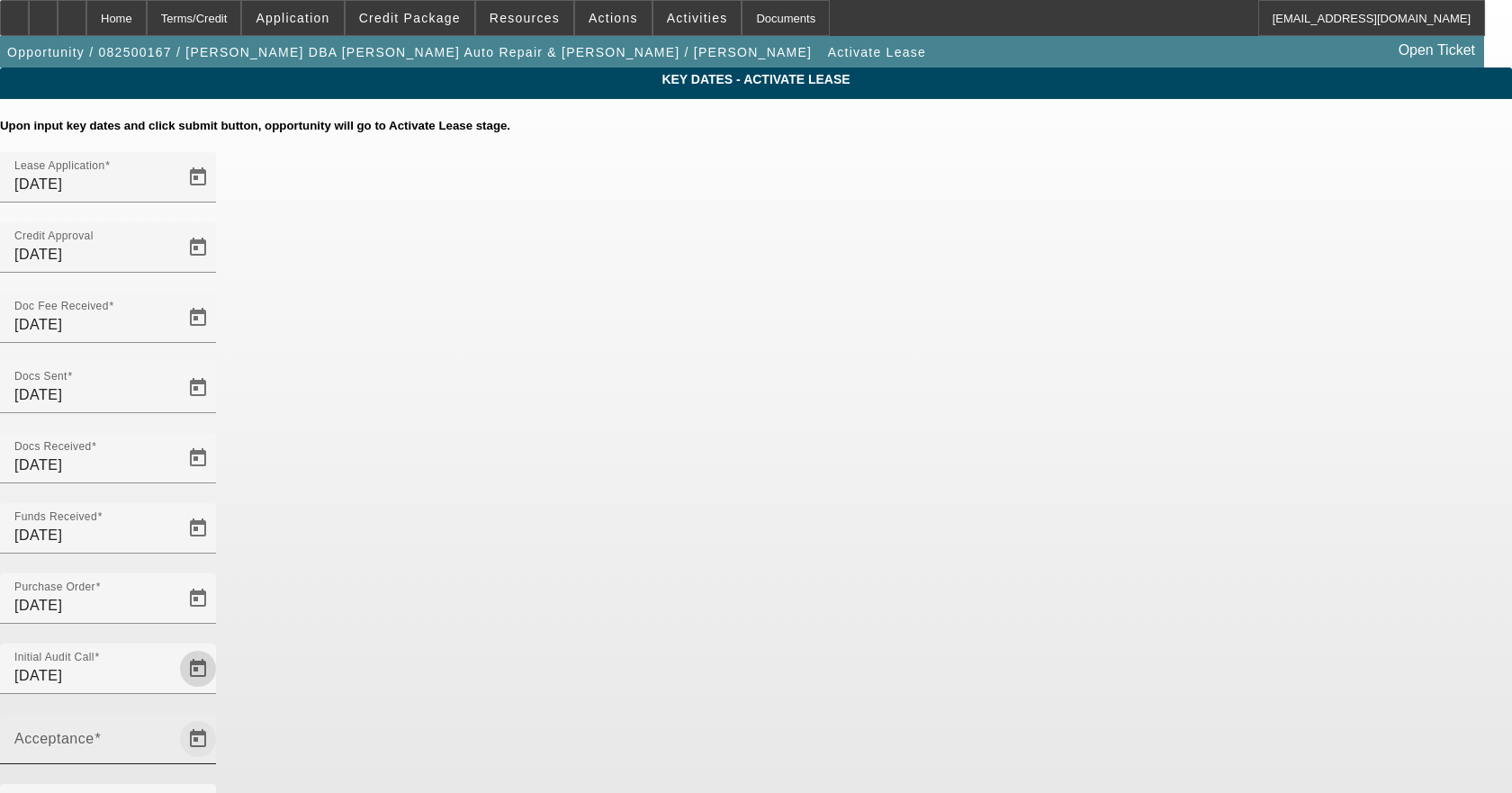
click at [219, 717] on span "Open calendar" at bounding box center [198, 739] width 43 height 43
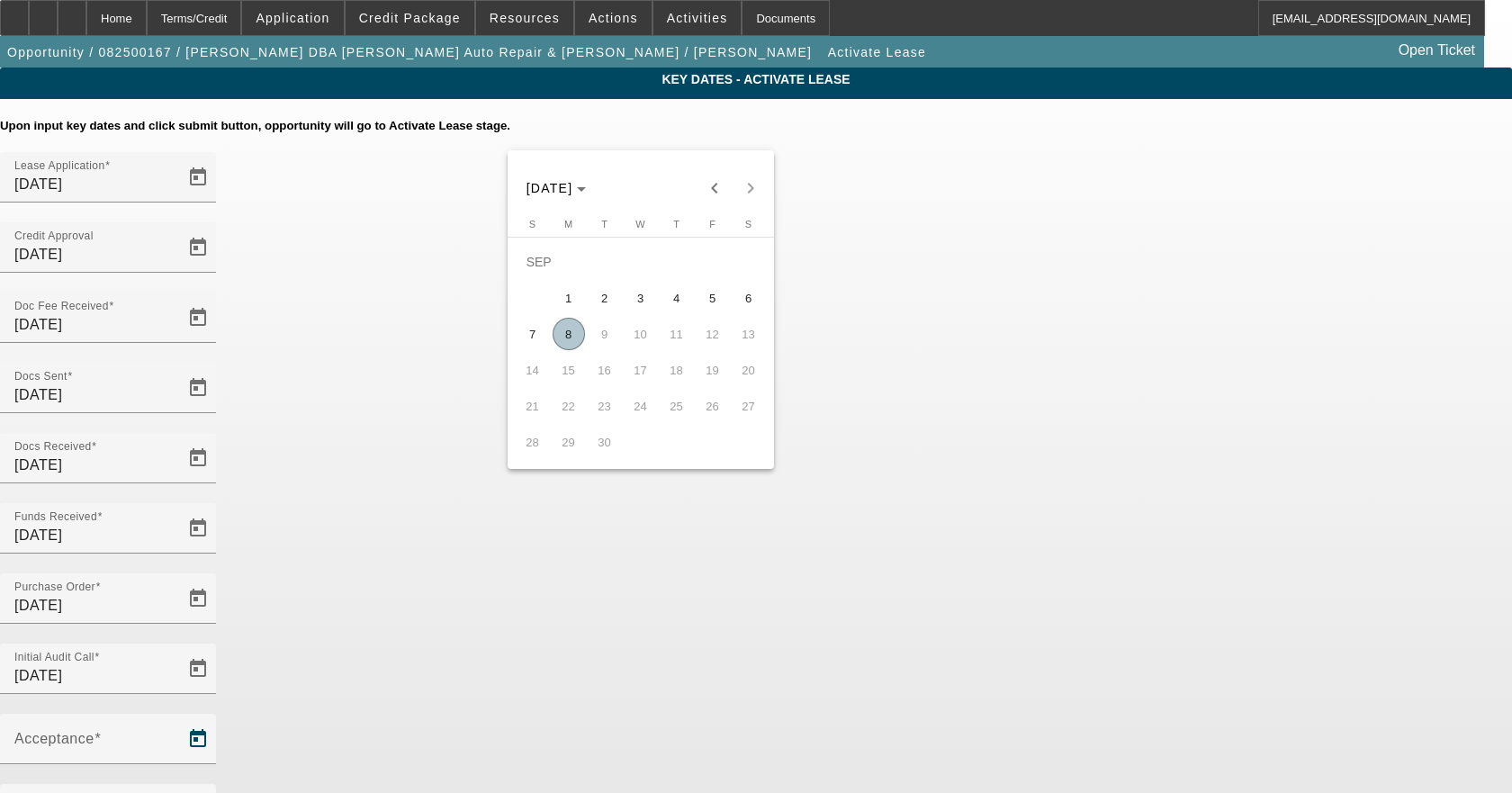
drag, startPoint x: 566, startPoint y: 340, endPoint x: 579, endPoint y: 337, distance: 13.3
click at [566, 339] on span "8" at bounding box center [568, 333] width 33 height 33
type input "[DATE]"
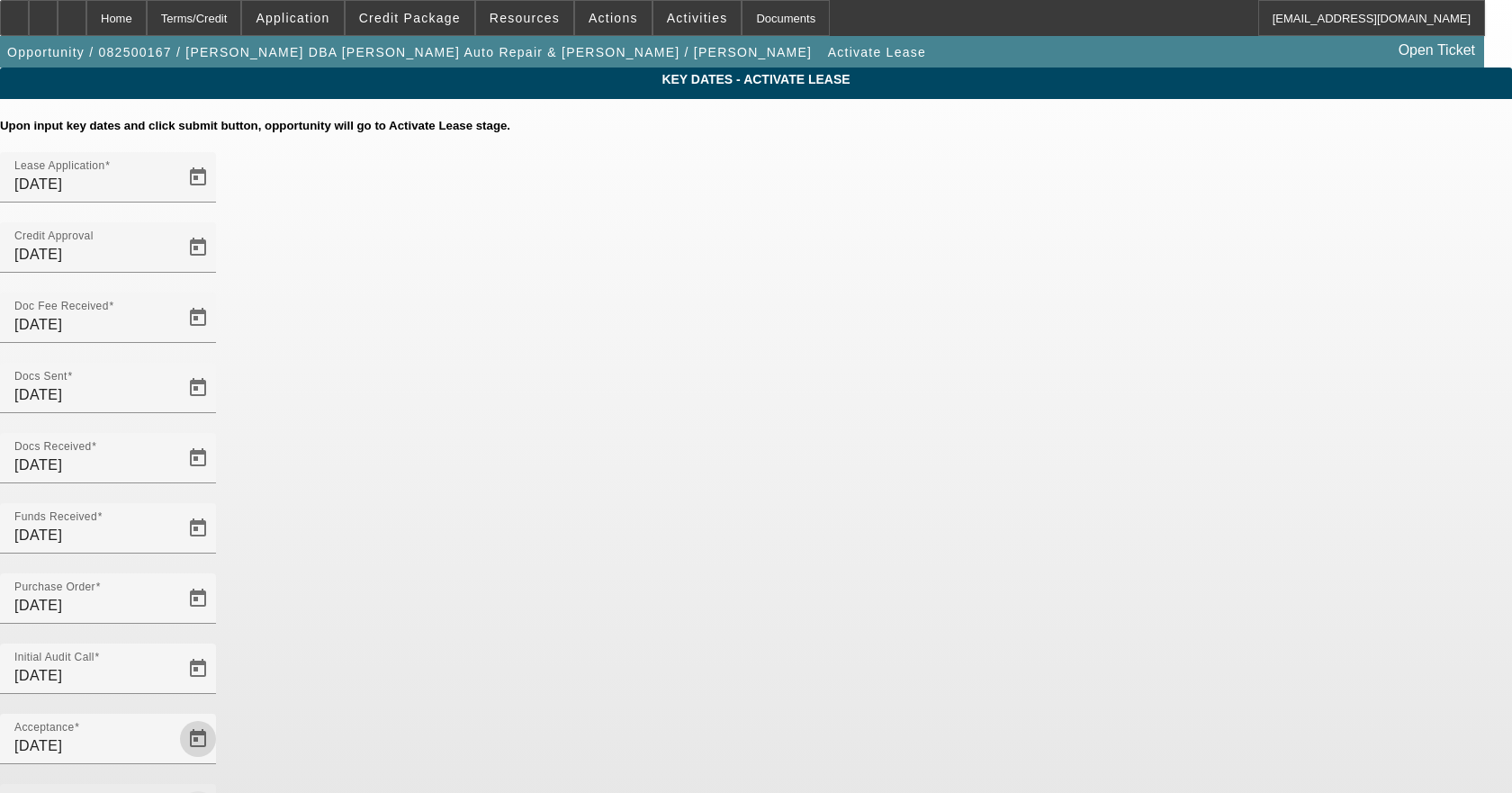
click at [219, 787] on span "Open calendar" at bounding box center [198, 809] width 43 height 43
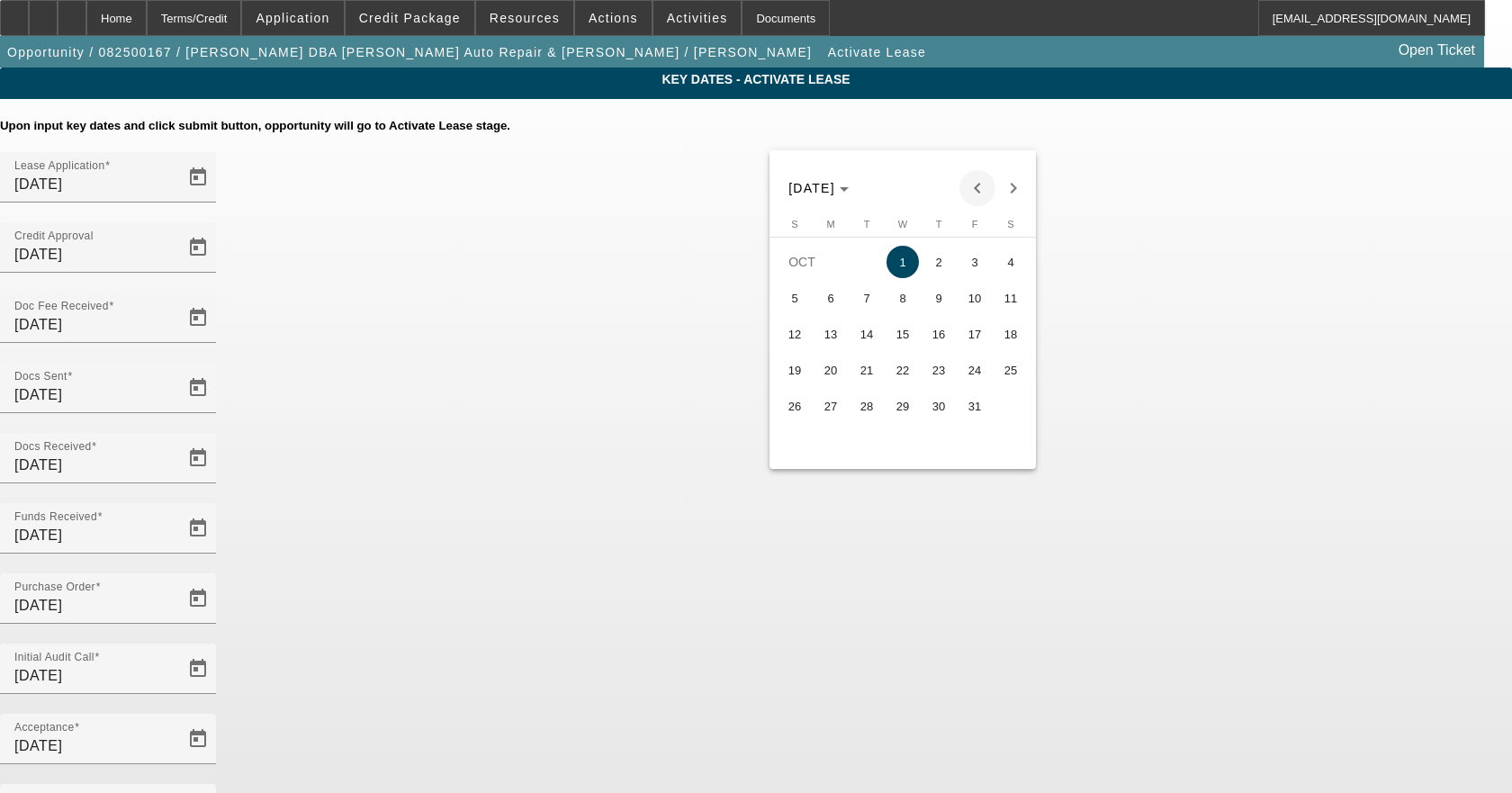
drag, startPoint x: 977, startPoint y: 192, endPoint x: 979, endPoint y: 209, distance: 17.1
click at [976, 192] on span "Previous month" at bounding box center [977, 188] width 36 height 36
click at [841, 371] on span "15" at bounding box center [831, 369] width 33 height 33
type input "[DATE]"
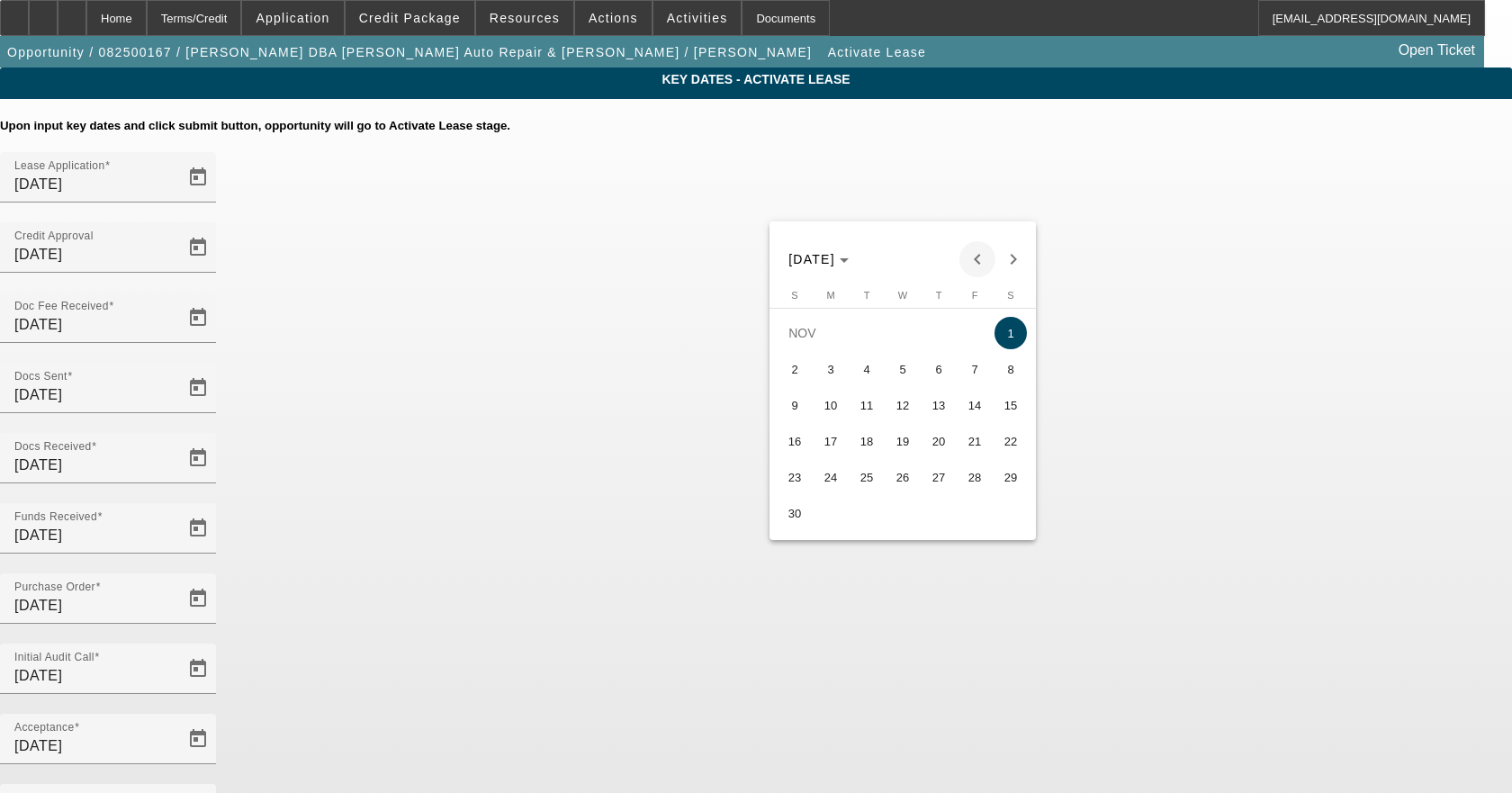
click at [973, 246] on span "Previous month" at bounding box center [977, 258] width 36 height 36
click at [915, 408] on span "15" at bounding box center [903, 405] width 33 height 33
type input "[DATE]"
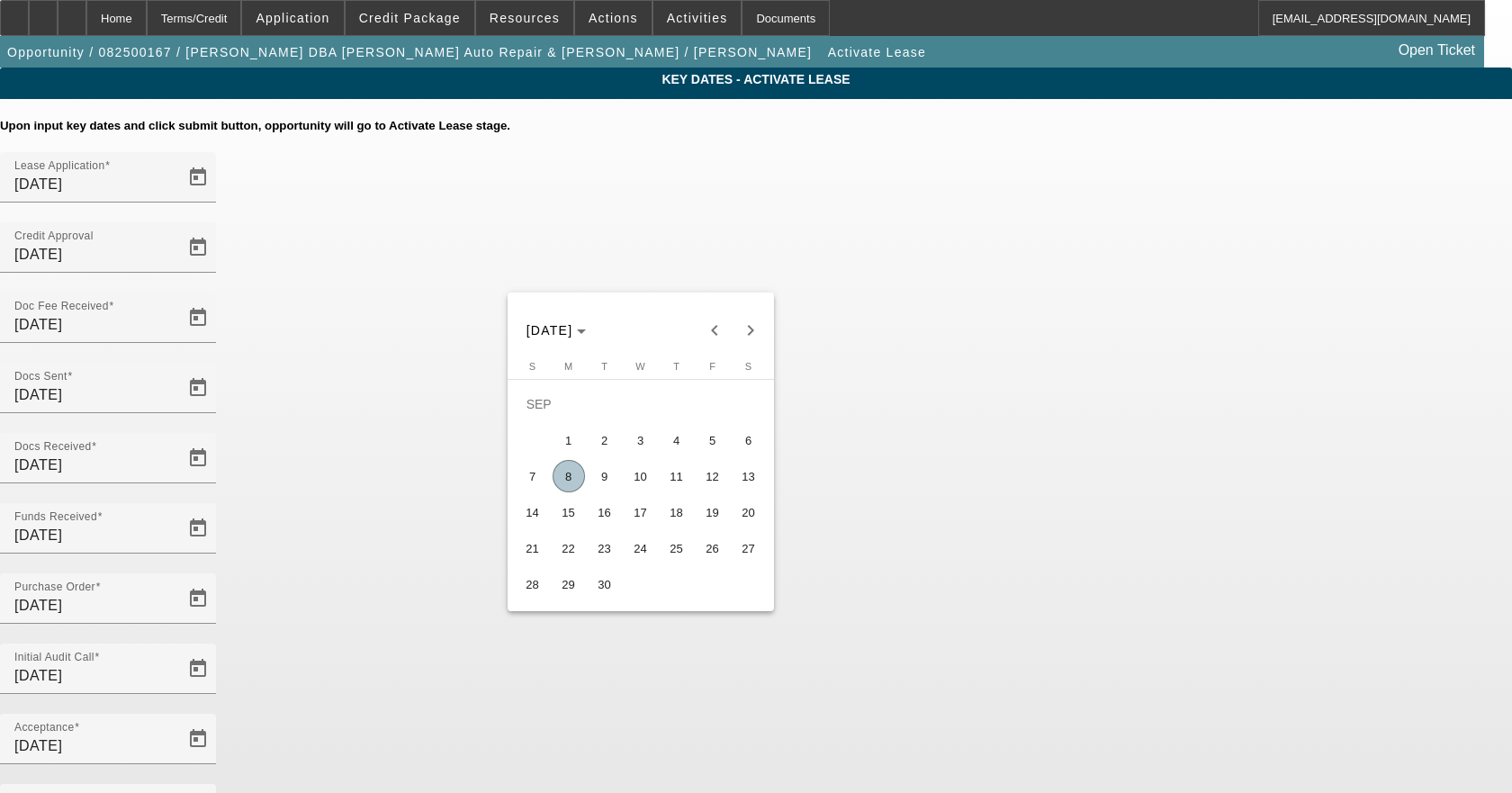
drag, startPoint x: 651, startPoint y: 486, endPoint x: 659, endPoint y: 494, distance: 11.3
click at [655, 490] on span "10" at bounding box center [640, 476] width 33 height 33
type input "[DATE]"
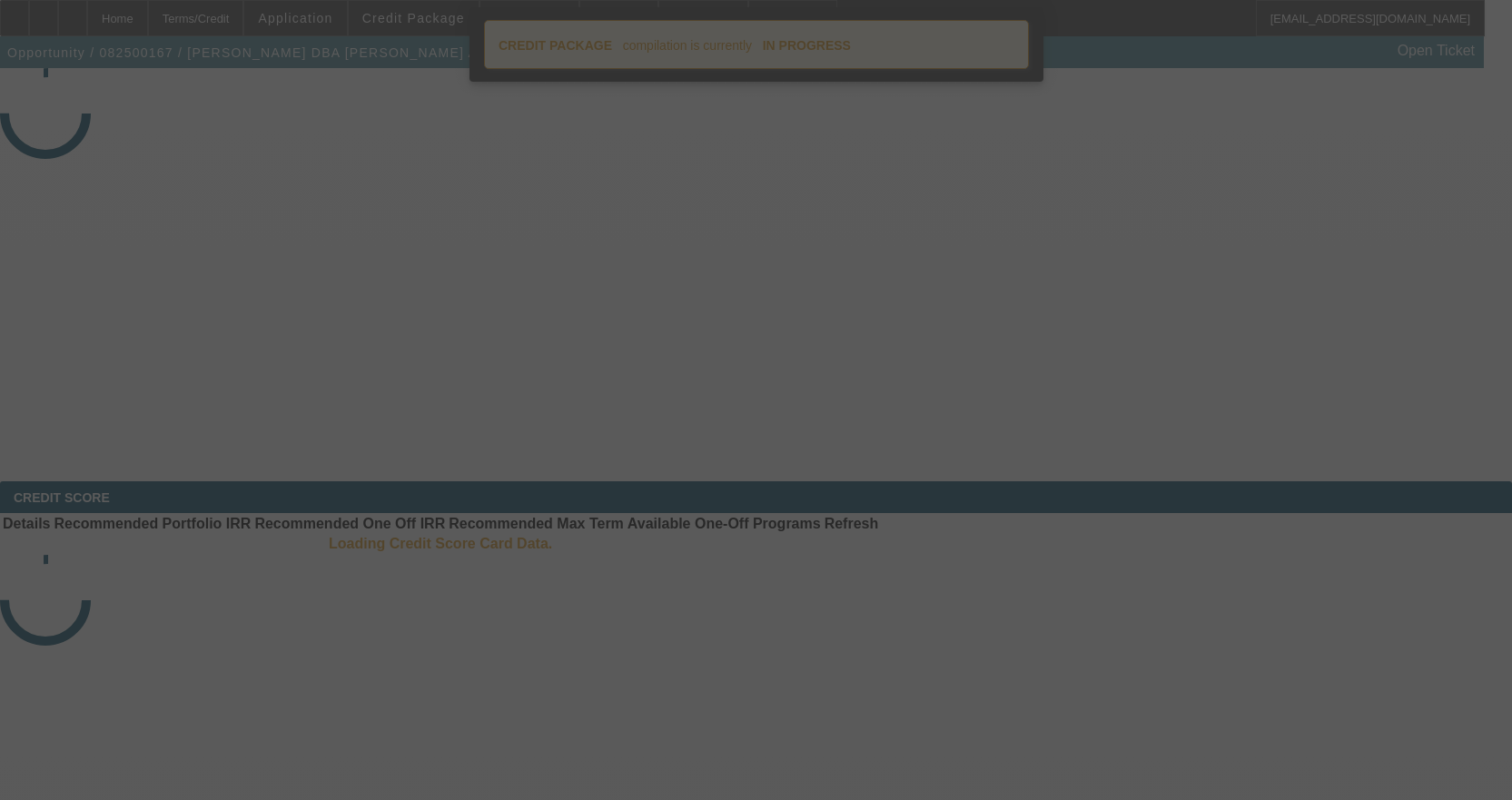
select select "4"
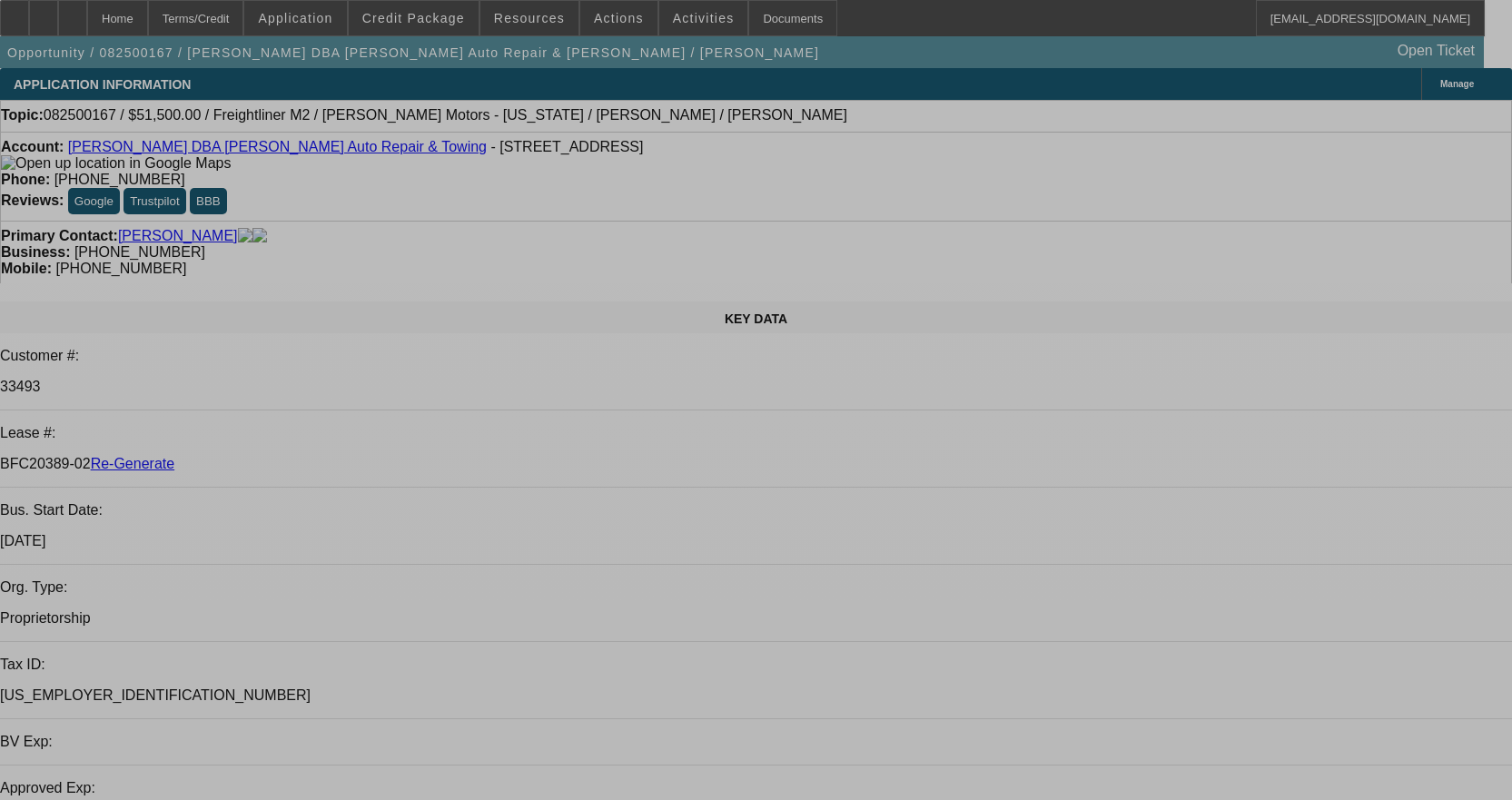
select select "0"
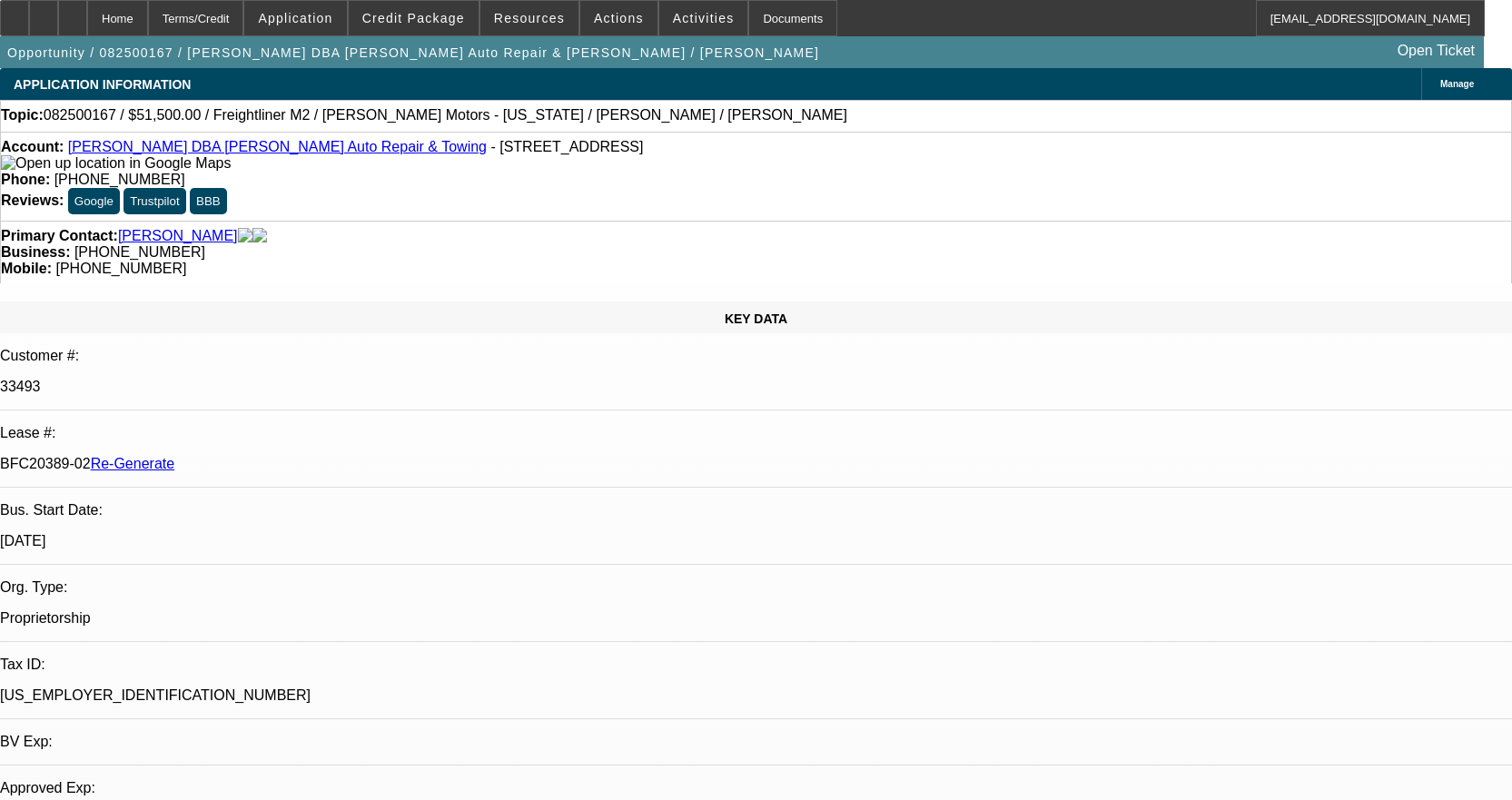
select select "0"
select select "2"
select select "0"
select select "6"
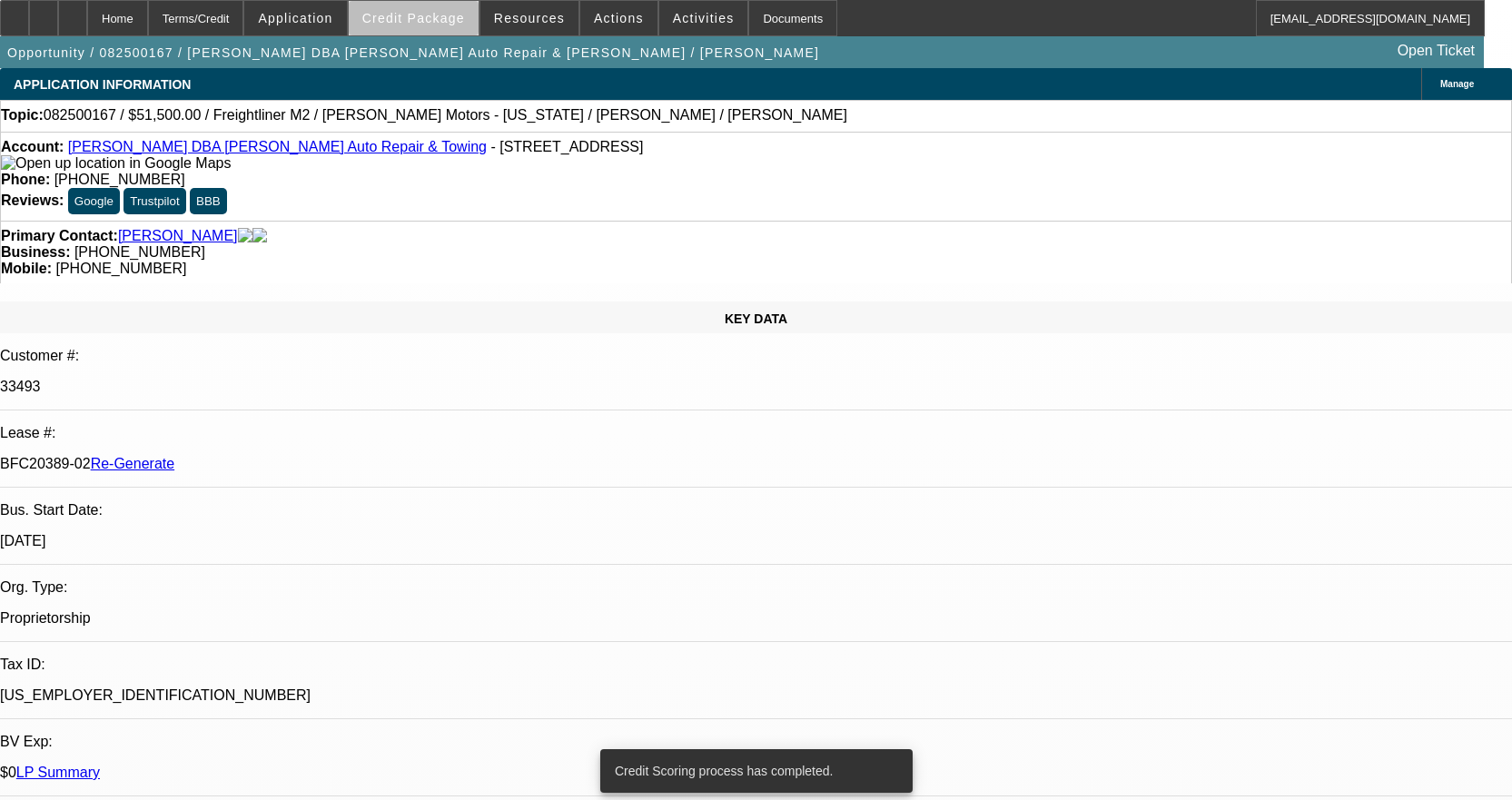
click at [450, 23] on span "Credit Package" at bounding box center [413, 18] width 103 height 14
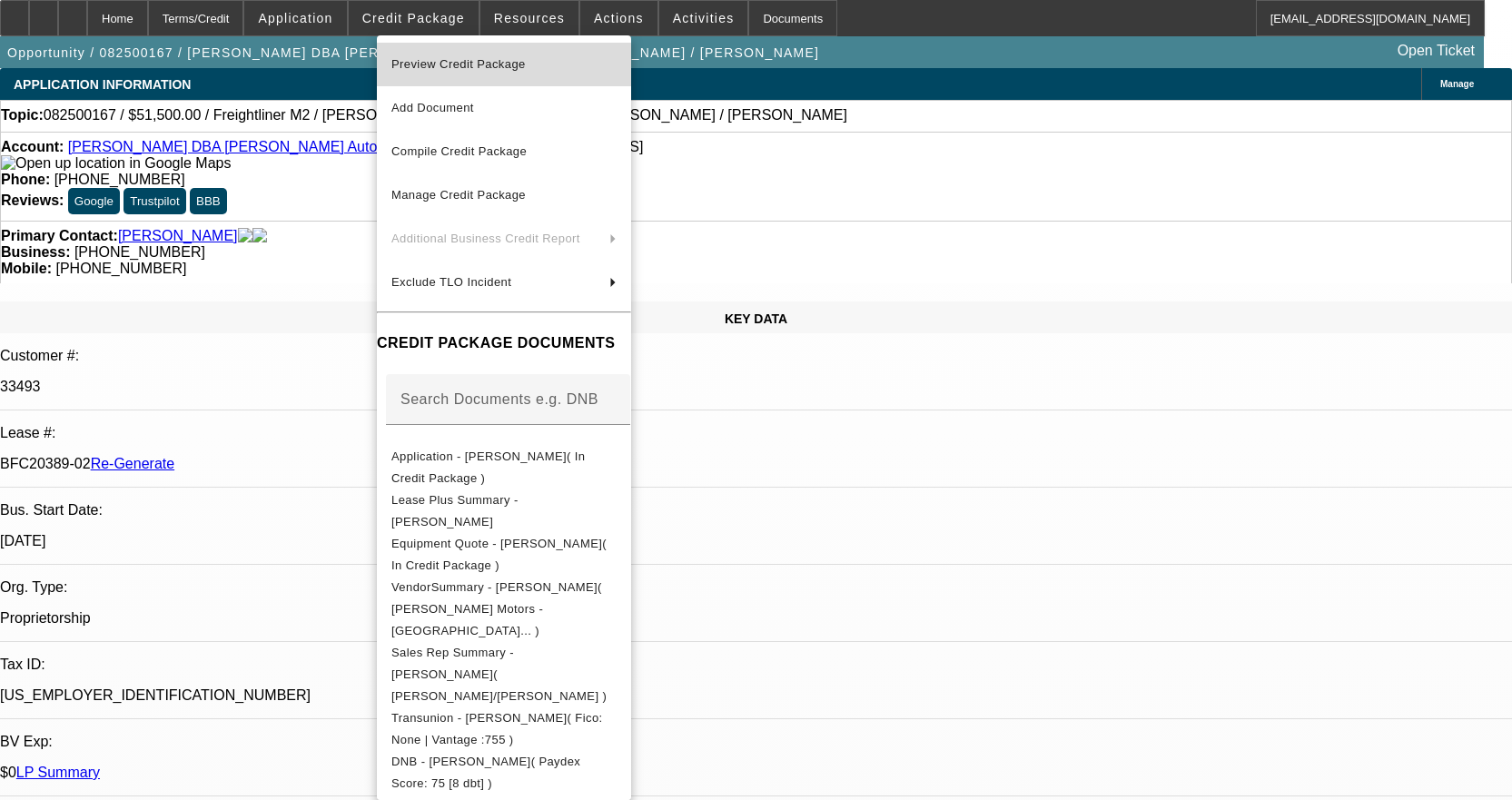
click at [458, 58] on span "Preview Credit Package" at bounding box center [458, 64] width 135 height 13
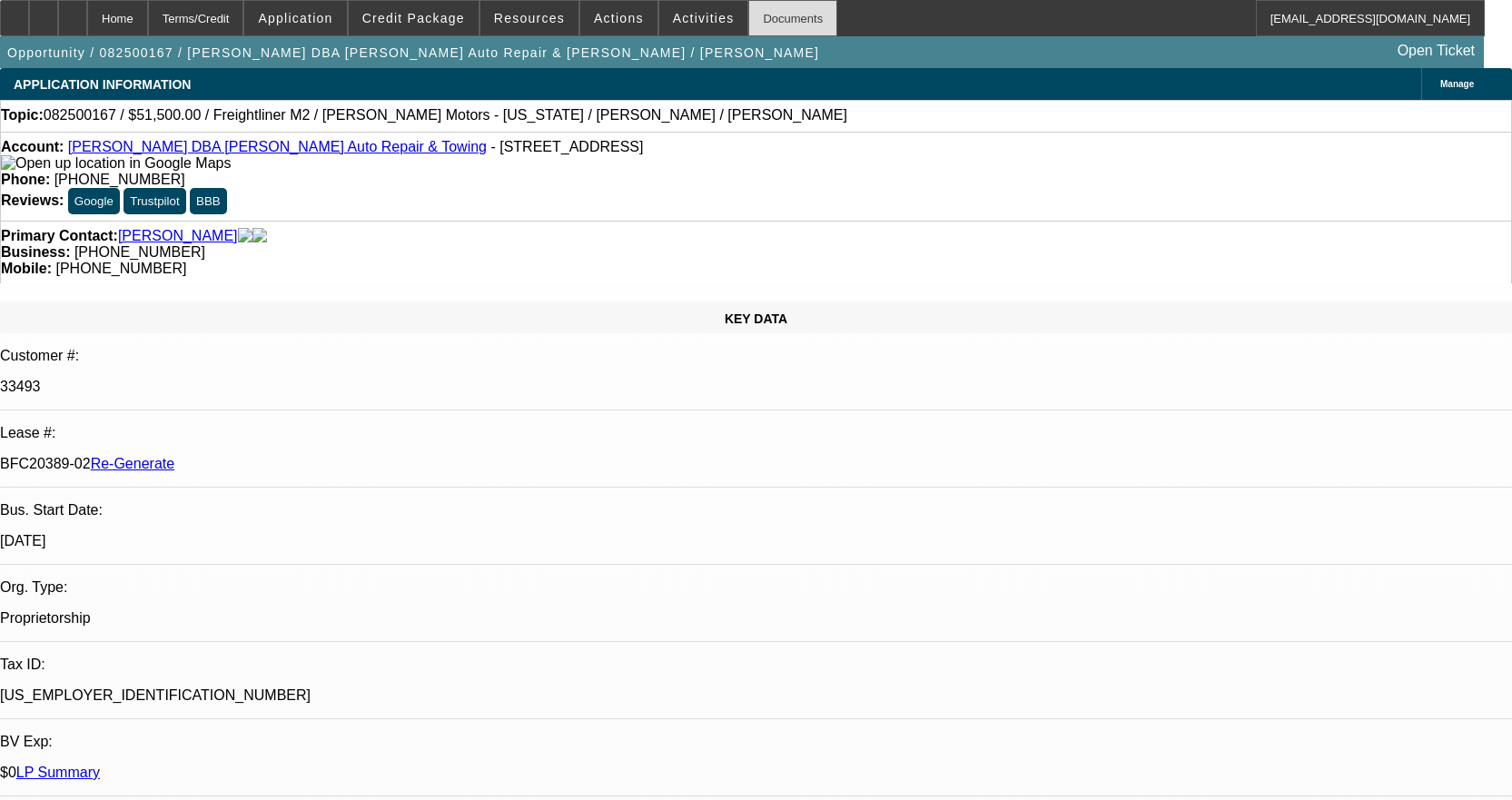
click at [748, 21] on div "Documents" at bounding box center [793, 18] width 89 height 37
